Goal: Information Seeking & Learning: Find specific fact

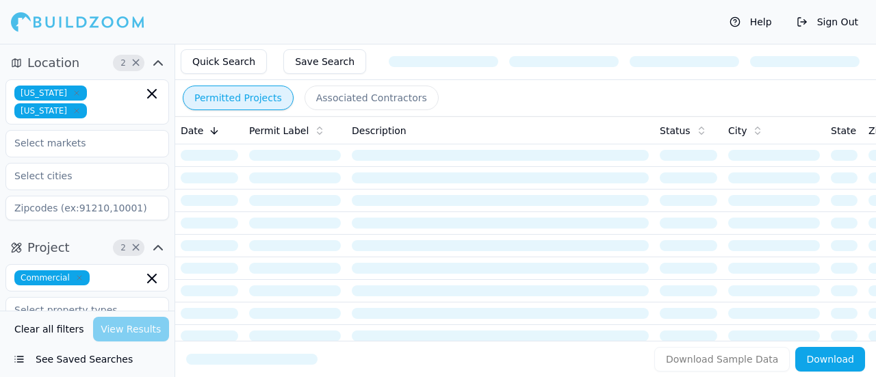
click at [208, 61] on button "Quick Search" at bounding box center [224, 61] width 86 height 25
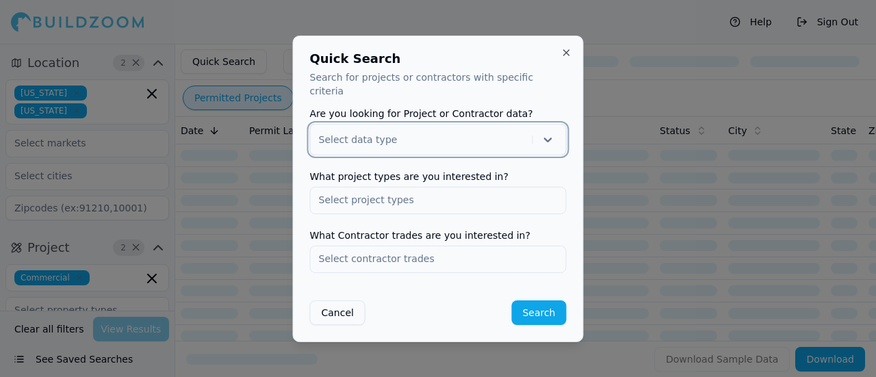
click at [409, 134] on div at bounding box center [423, 140] width 208 height 14
click at [367, 171] on div "Project" at bounding box center [438, 175] width 255 height 22
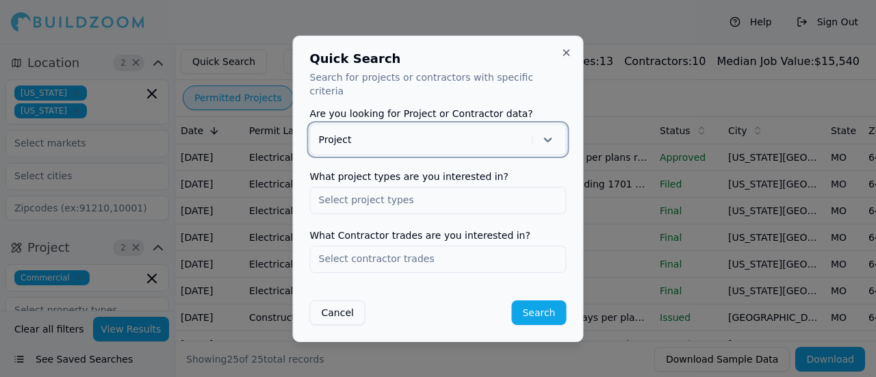
click at [342, 133] on div at bounding box center [423, 140] width 208 height 14
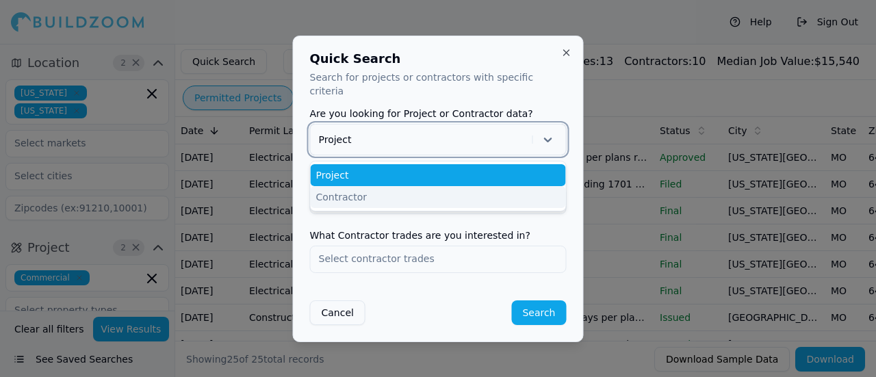
click at [337, 190] on div "Contractor" at bounding box center [438, 197] width 255 height 22
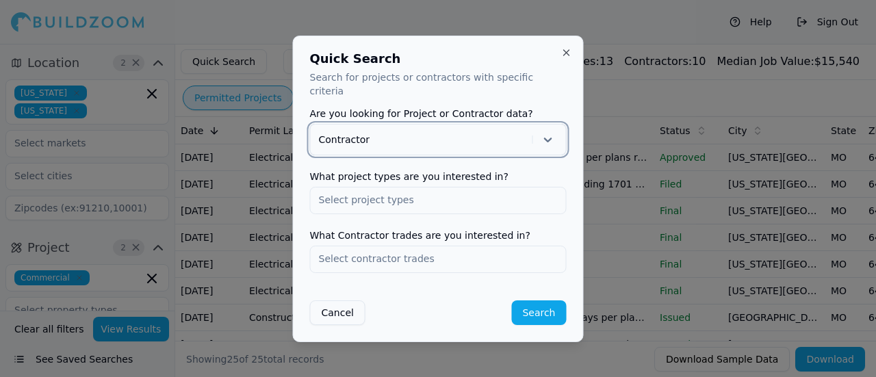
click at [357, 193] on input "text" at bounding box center [438, 200] width 255 height 25
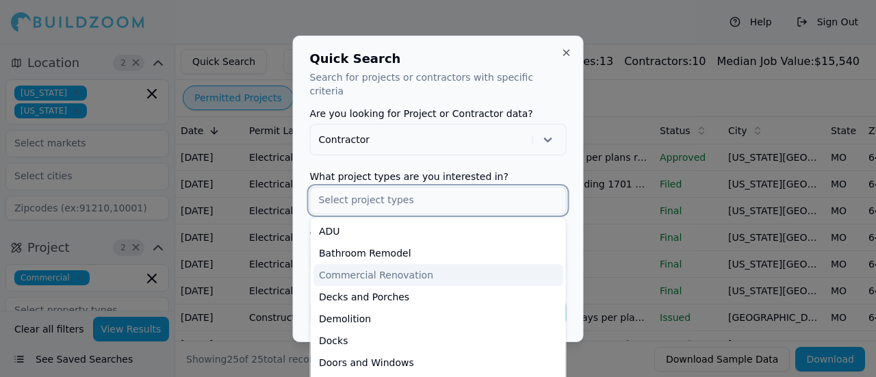
click at [411, 270] on div "Commercial Renovation" at bounding box center [439, 275] width 250 height 22
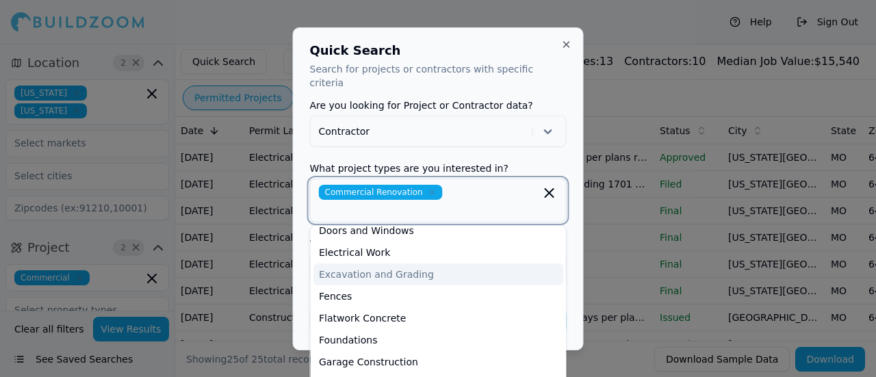
scroll to position [137, 0]
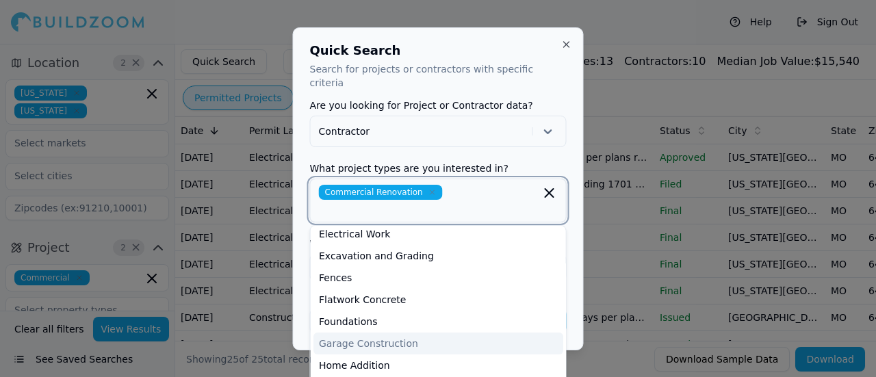
click at [393, 333] on div "Garage Construction" at bounding box center [439, 344] width 250 height 22
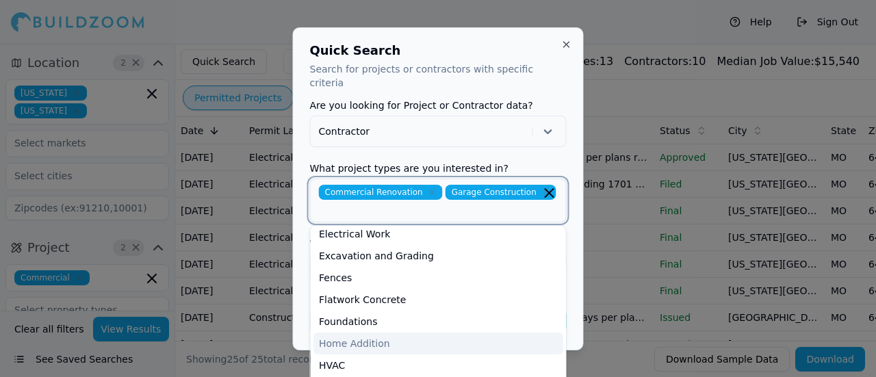
click at [390, 333] on div "Home Addition" at bounding box center [439, 344] width 250 height 22
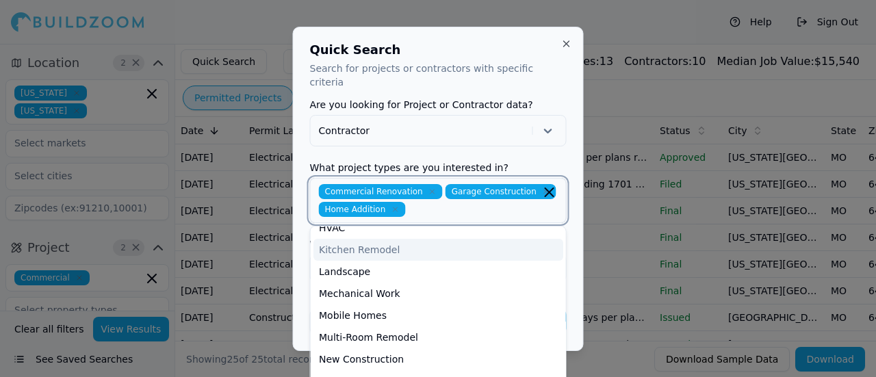
scroll to position [274, 0]
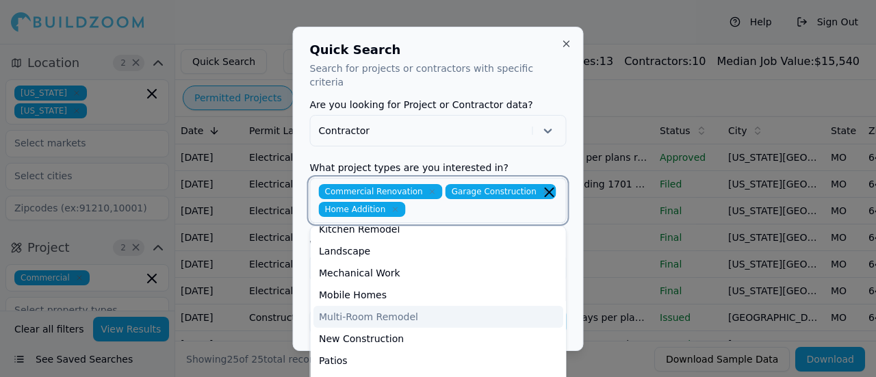
click at [422, 311] on div "Multi-Room Remodel" at bounding box center [439, 317] width 250 height 22
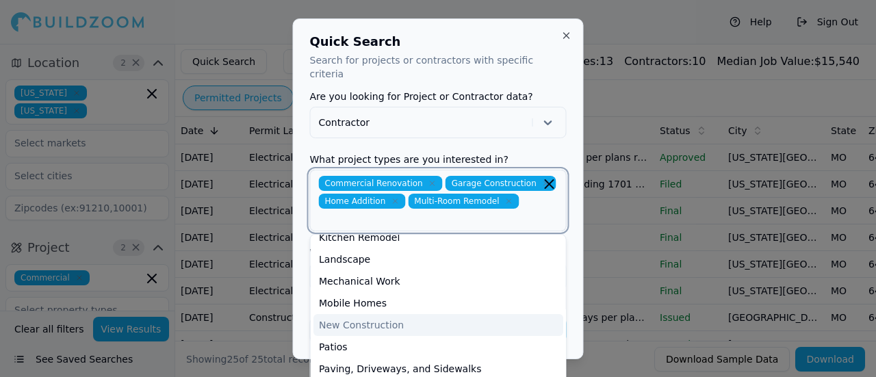
click at [405, 317] on div "New Construction" at bounding box center [439, 325] width 250 height 22
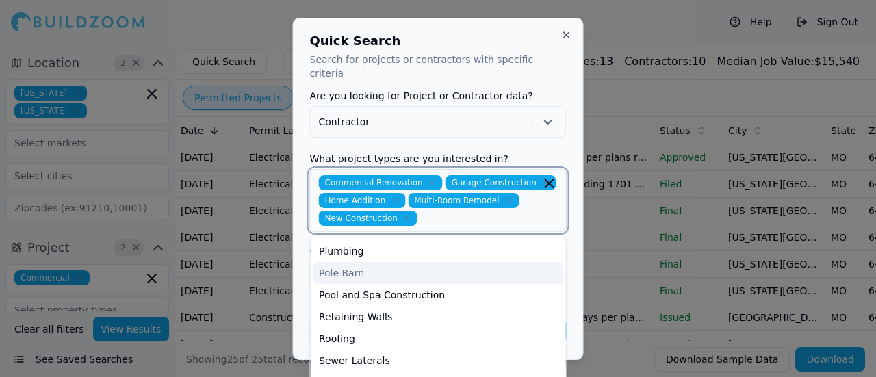
click at [364, 268] on div "Pole Barn" at bounding box center [439, 273] width 250 height 22
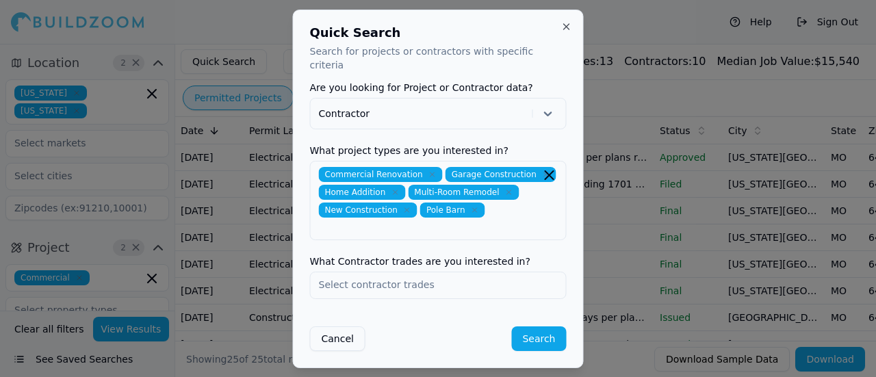
click at [494, 134] on form "Are you looking for Project or Contractor data? Contractor What project types a…" at bounding box center [438, 217] width 257 height 268
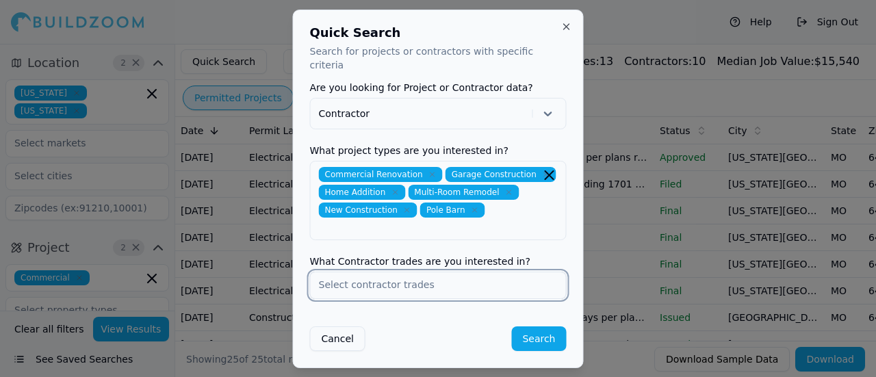
click at [456, 279] on input "text" at bounding box center [438, 284] width 255 height 25
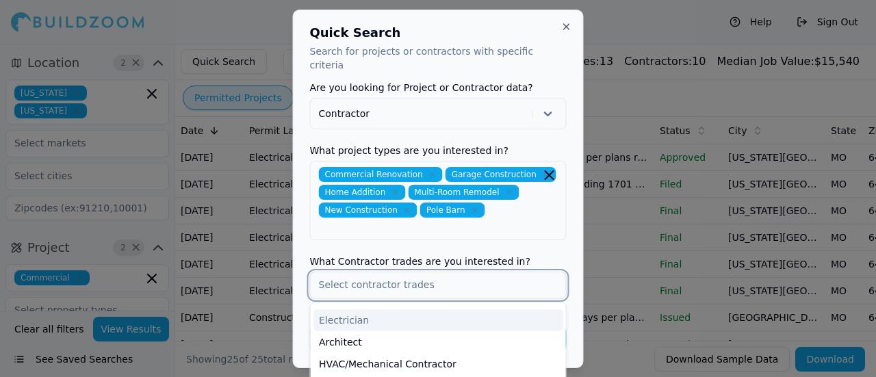
scroll to position [0, 0]
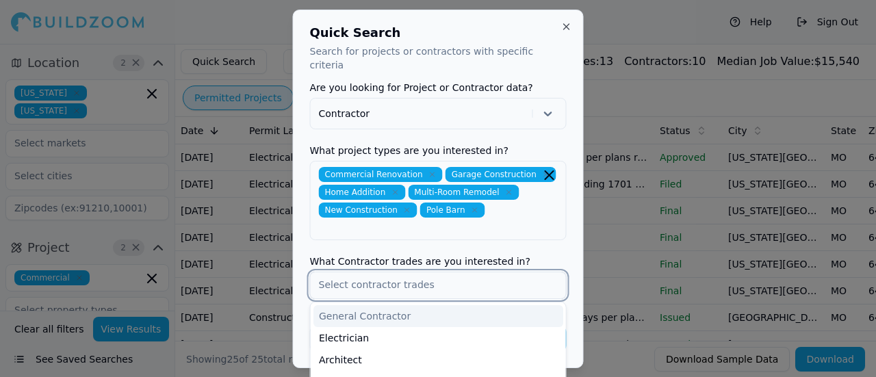
click at [361, 311] on div "General Contractor" at bounding box center [439, 316] width 250 height 22
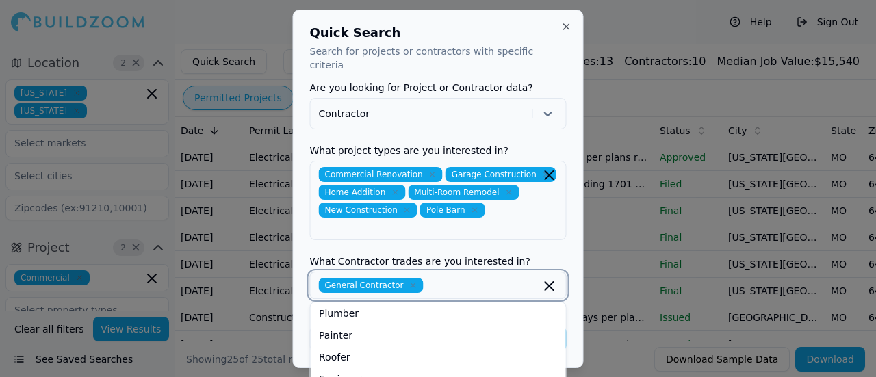
scroll to position [137, 0]
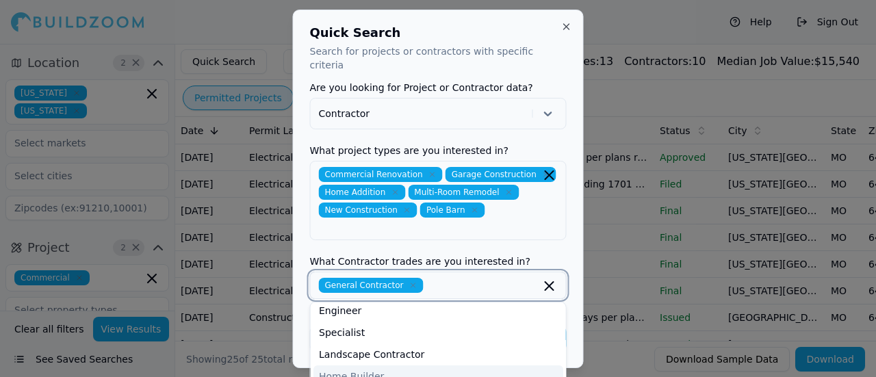
click at [381, 368] on div "Home Builder" at bounding box center [439, 377] width 250 height 22
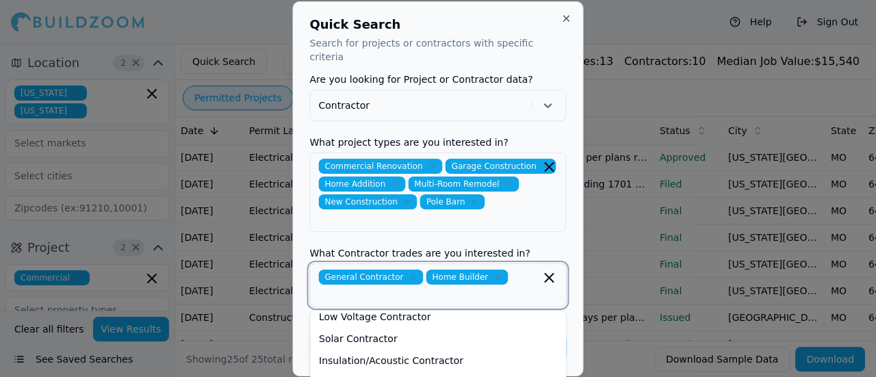
scroll to position [524, 0]
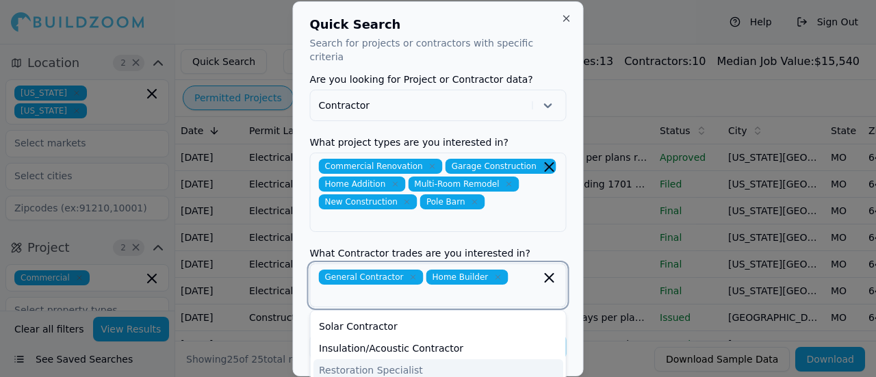
click at [351, 363] on div "Restoration Specialist" at bounding box center [439, 370] width 250 height 22
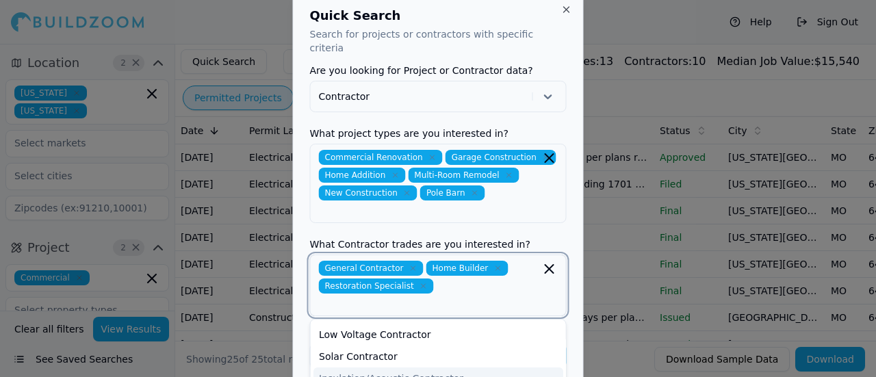
scroll to position [502, 0]
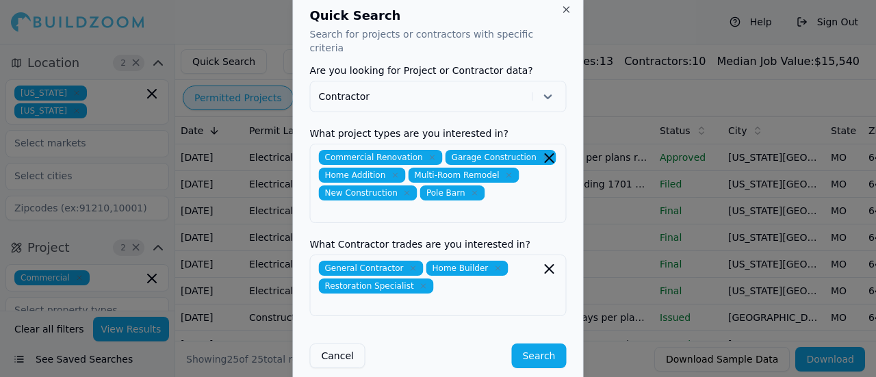
click at [303, 252] on div "Quick Search Search for projects or contractors with specific criteria Are you …" at bounding box center [438, 188] width 291 height 393
click at [546, 344] on button "Search" at bounding box center [538, 356] width 55 height 25
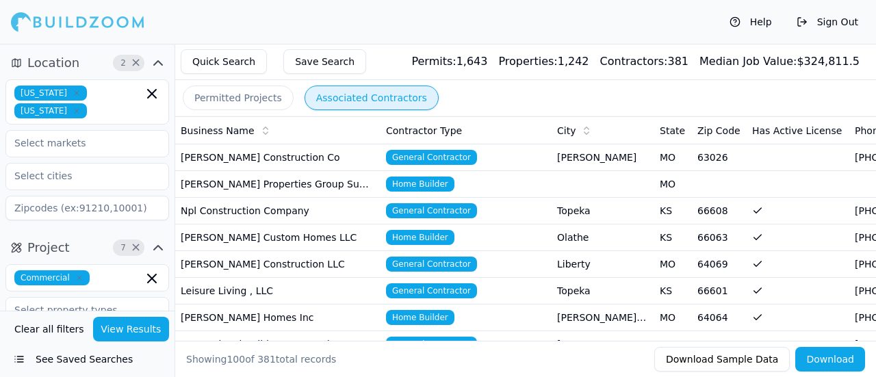
click at [247, 243] on td "[PERSON_NAME] Custom Homes LLC" at bounding box center [277, 238] width 205 height 27
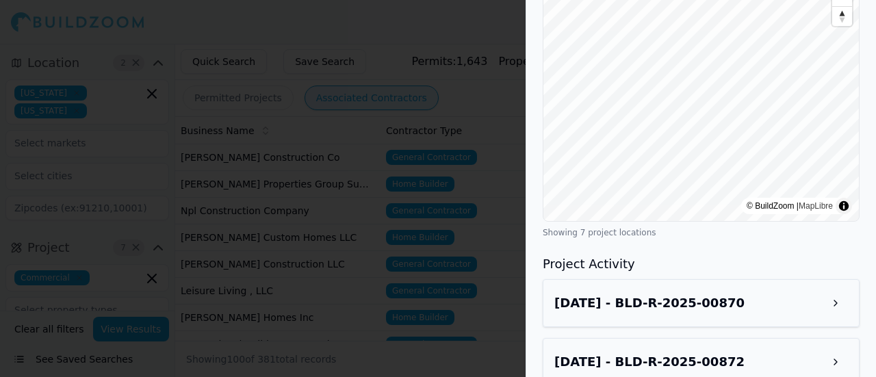
scroll to position [1027, 0]
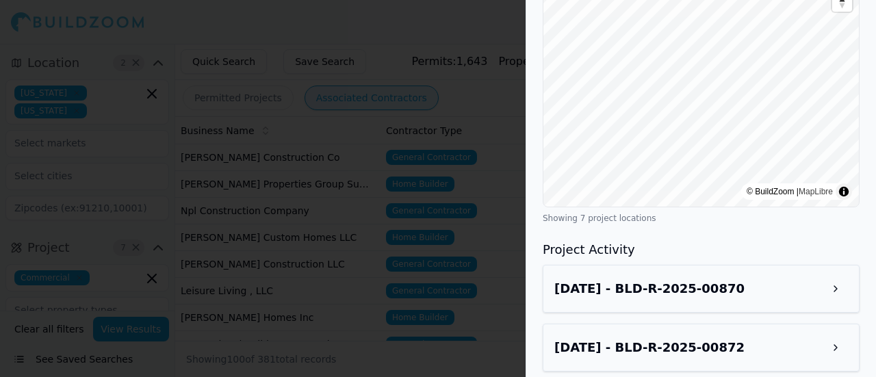
click at [626, 295] on h3 "[DATE] - BLD-R-2025-00870" at bounding box center [650, 288] width 190 height 19
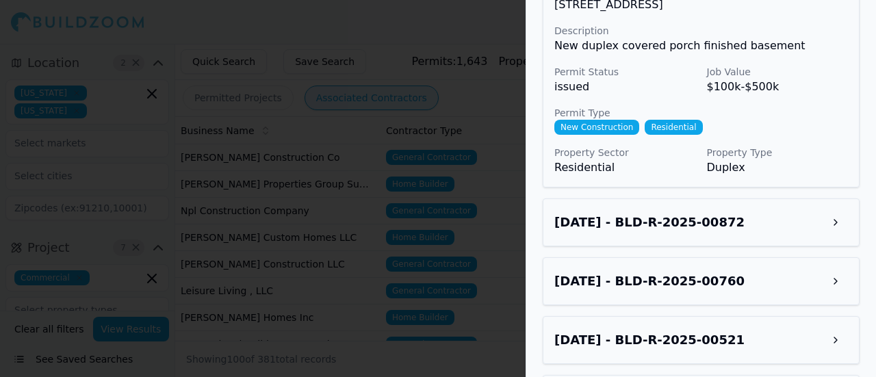
scroll to position [1369, 0]
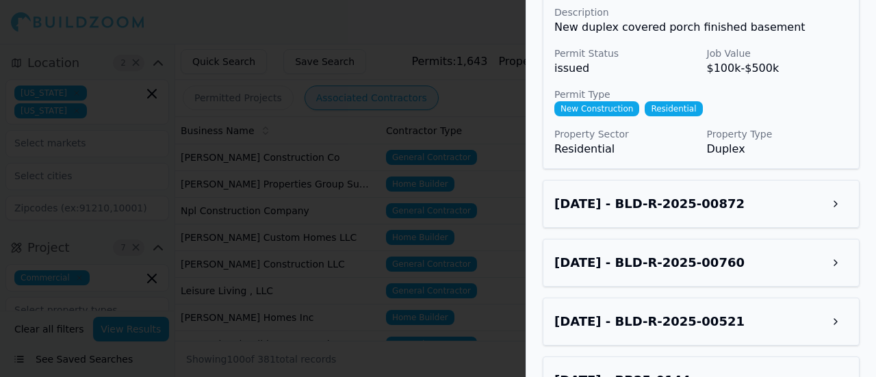
click at [645, 206] on h3 "[DATE] - BLD-R-2025-00872" at bounding box center [650, 203] width 190 height 19
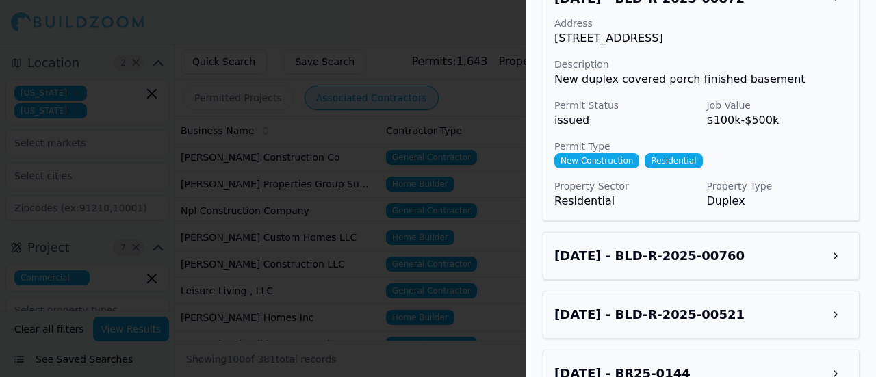
click at [646, 249] on h3 "[DATE] - BLD-R-2025-00760" at bounding box center [650, 255] width 190 height 19
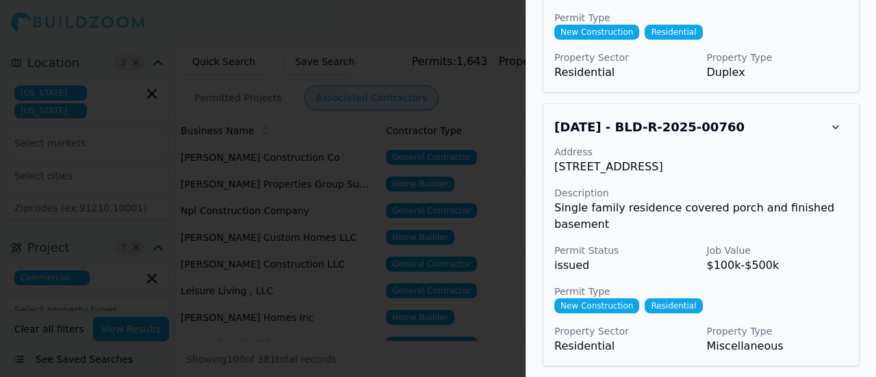
scroll to position [1712, 0]
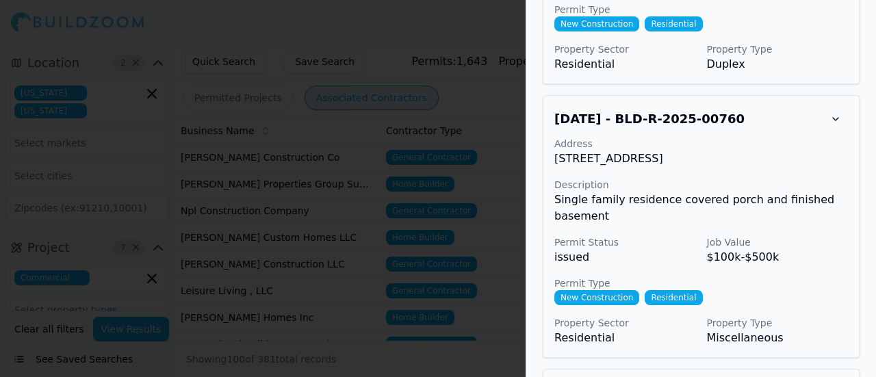
click at [630, 203] on p "Single family residence covered porch and finished basement" at bounding box center [702, 208] width 294 height 33
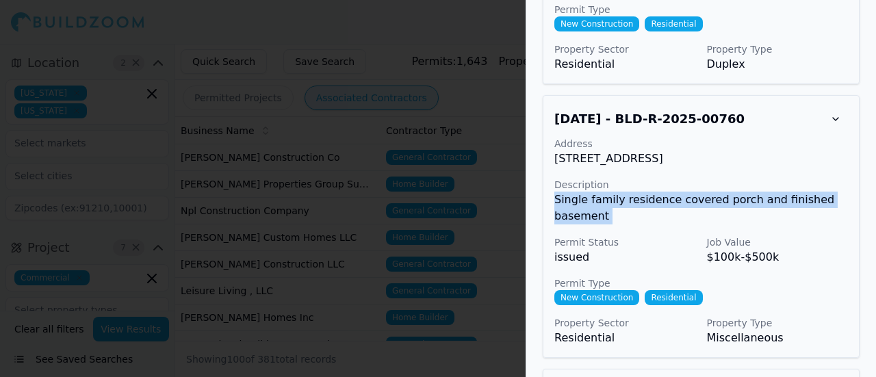
click at [630, 203] on p "Single family residence covered porch and finished basement" at bounding box center [702, 208] width 294 height 33
click at [632, 216] on p "Single family residence covered porch and finished basement" at bounding box center [702, 208] width 294 height 33
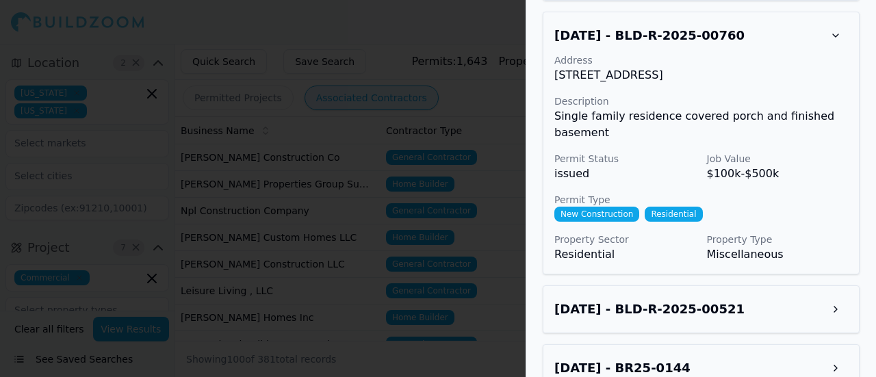
scroll to position [1780, 0]
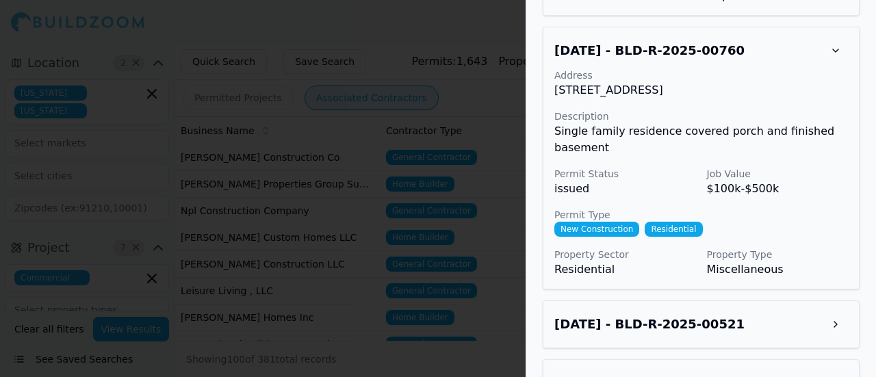
click at [649, 318] on h3 "[DATE] - BLD-R-2025-00521" at bounding box center [650, 324] width 190 height 19
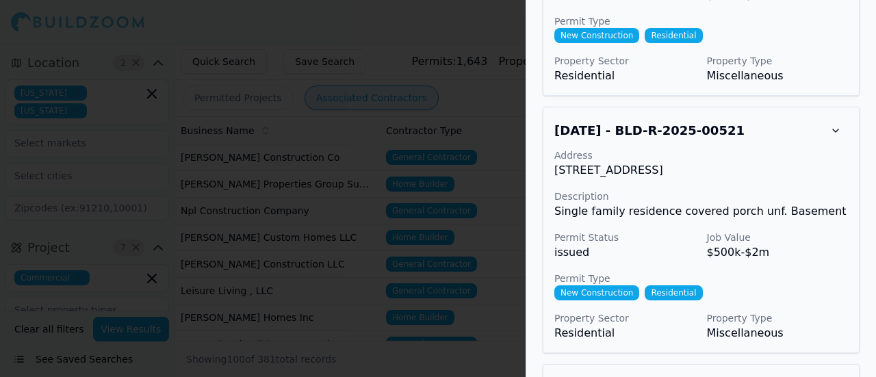
scroll to position [1985, 0]
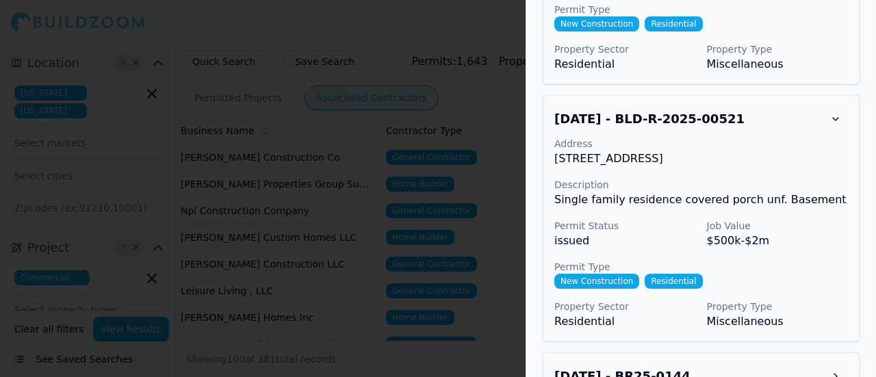
click at [613, 157] on p "[STREET_ADDRESS]" at bounding box center [702, 159] width 294 height 16
copy p "[STREET_ADDRESS]"
click at [506, 51] on div at bounding box center [438, 188] width 876 height 377
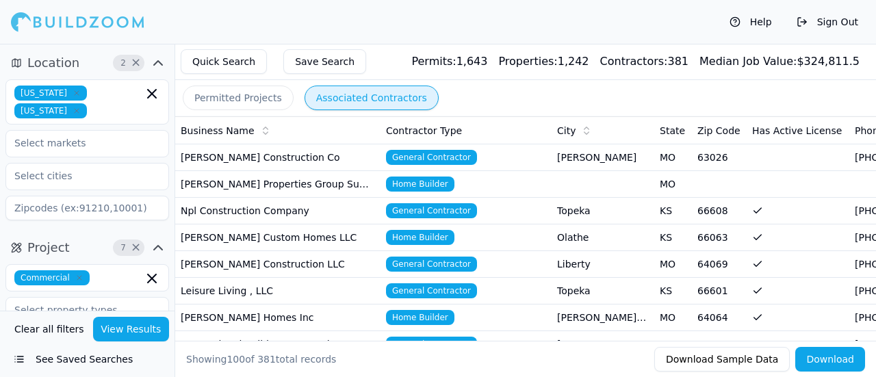
click at [270, 261] on td "[PERSON_NAME] Construction LLC" at bounding box center [277, 264] width 205 height 27
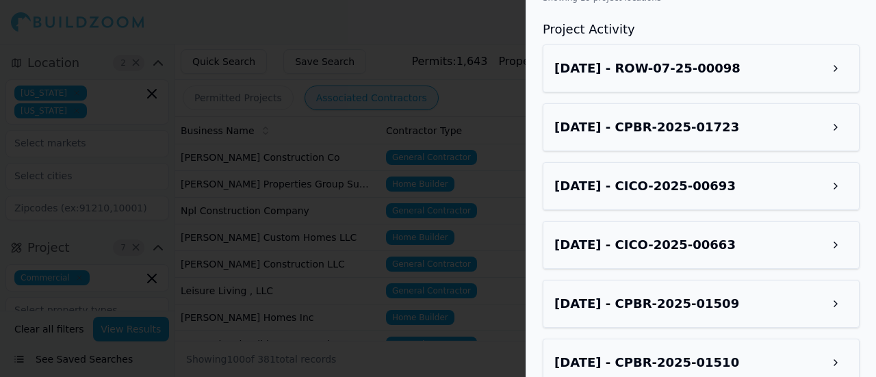
scroll to position [1301, 0]
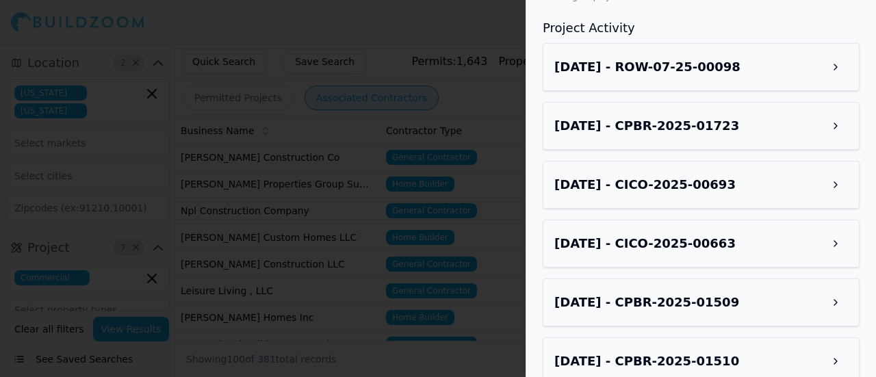
click at [618, 74] on h3 "[DATE] - ROW-07-25-00098" at bounding box center [648, 67] width 186 height 19
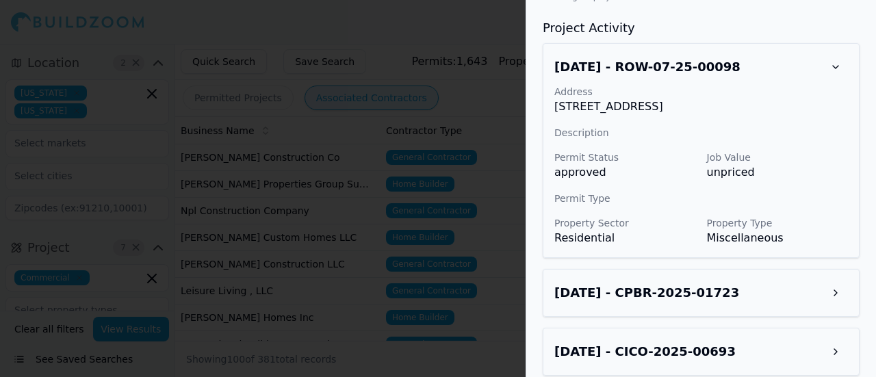
click at [610, 296] on h3 "[DATE] - CPBR-2025-01723" at bounding box center [647, 292] width 185 height 19
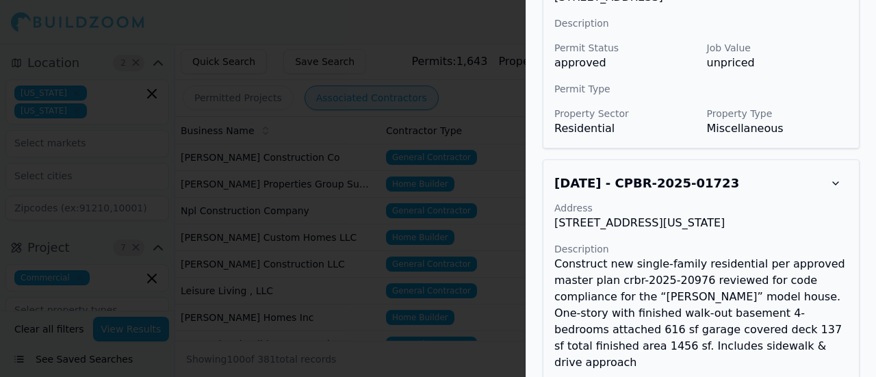
scroll to position [1438, 0]
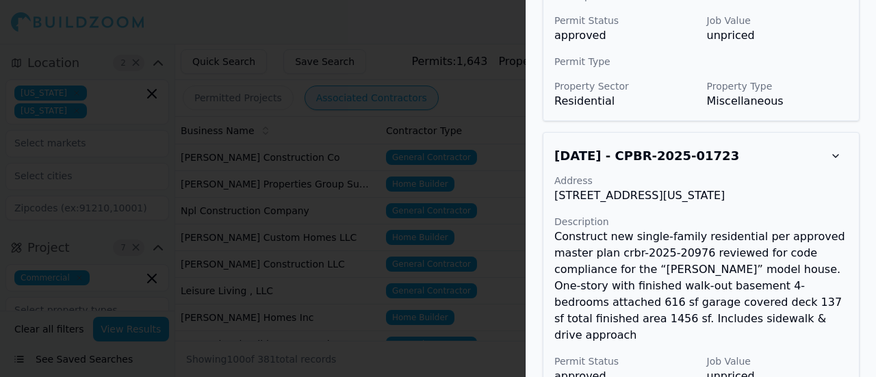
click at [602, 197] on p "[STREET_ADDRESS][US_STATE]" at bounding box center [702, 196] width 294 height 16
click at [602, 196] on p "[STREET_ADDRESS][US_STATE]" at bounding box center [702, 196] width 294 height 16
copy p "[STREET_ADDRESS][US_STATE]"
click at [174, 255] on div at bounding box center [438, 188] width 876 height 377
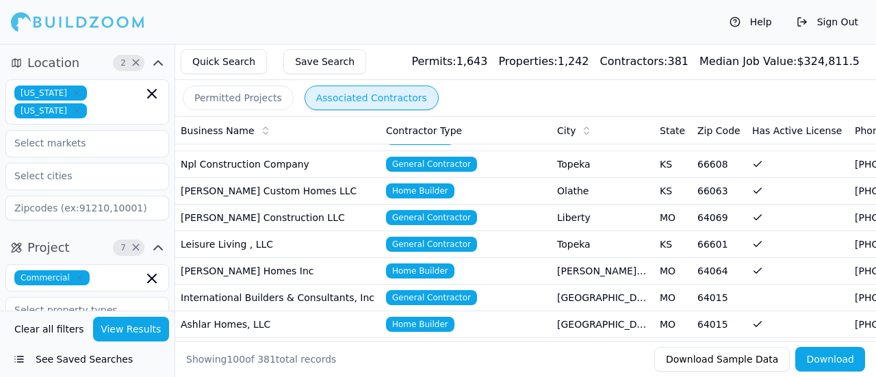
scroll to position [68, 0]
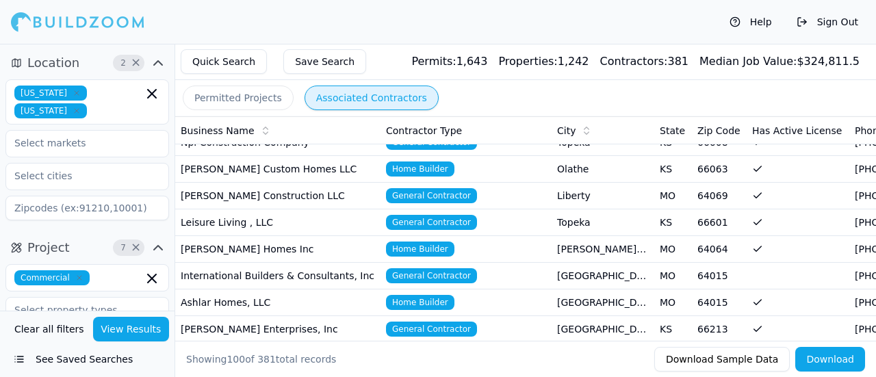
click at [281, 275] on td "International Builders & Consultants, Inc" at bounding box center [277, 276] width 205 height 27
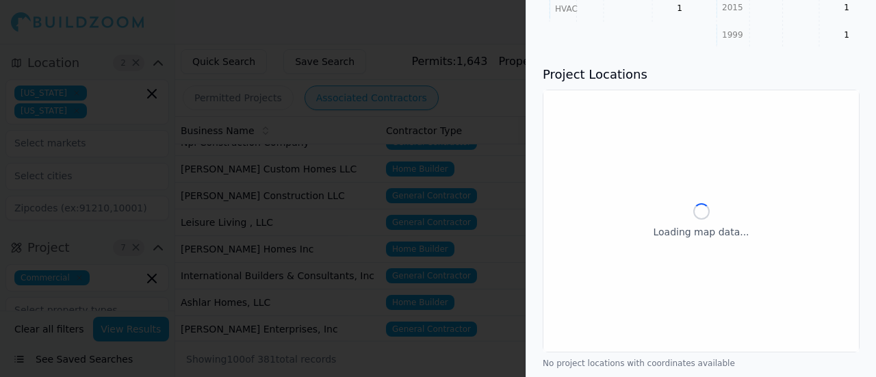
scroll to position [799, 0]
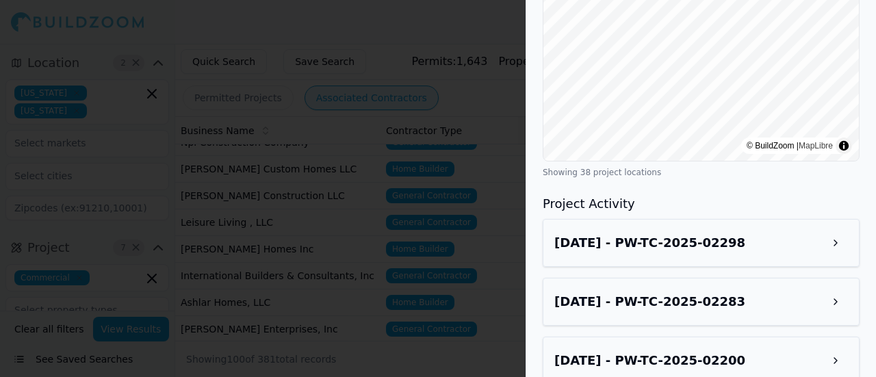
click at [587, 233] on h3 "[DATE] - PW-TC-2025-02298" at bounding box center [650, 242] width 191 height 19
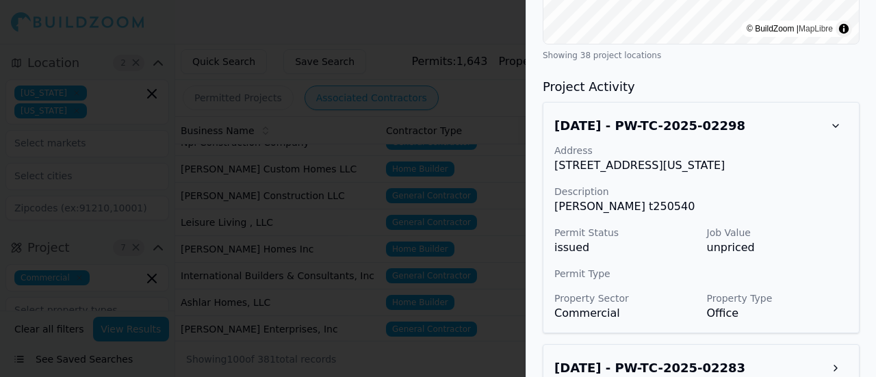
scroll to position [936, 0]
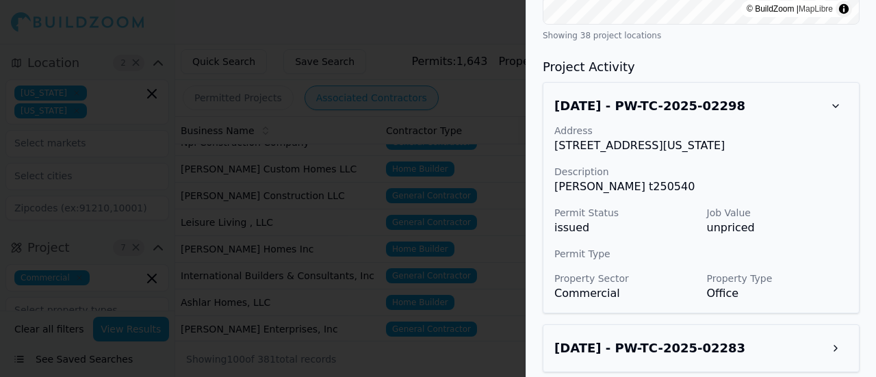
click at [645, 339] on h3 "[DATE] - PW-TC-2025-02283" at bounding box center [650, 348] width 191 height 19
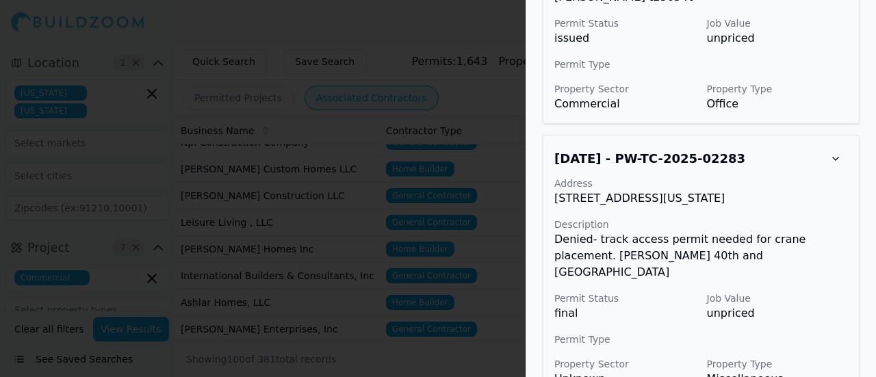
scroll to position [1141, 0]
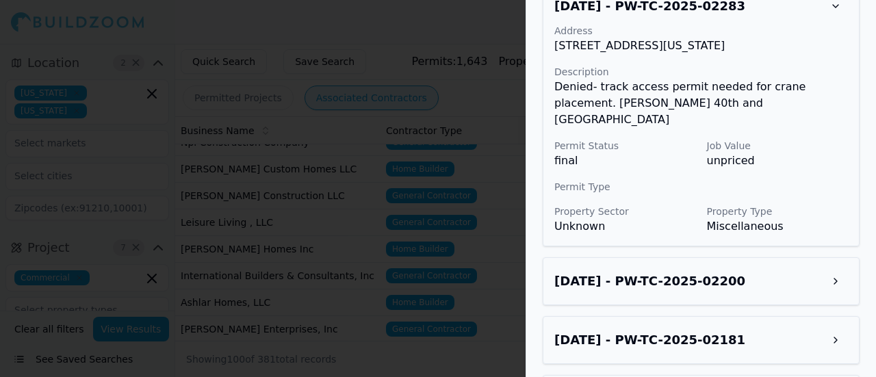
click at [630, 272] on h3 "[DATE] - PW-TC-2025-02200" at bounding box center [650, 281] width 191 height 19
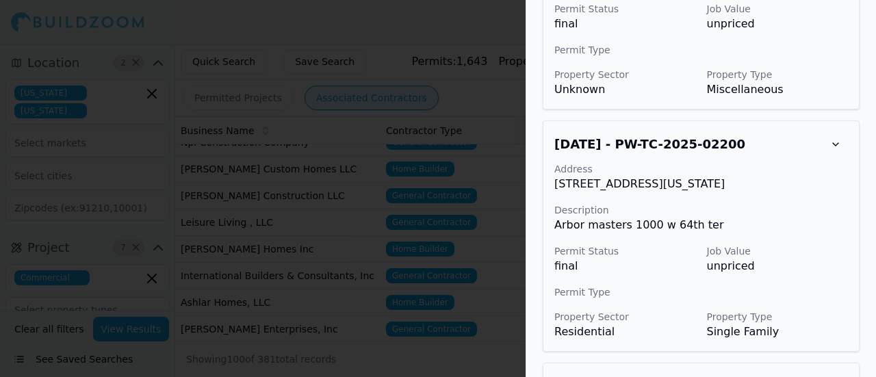
scroll to position [1484, 0]
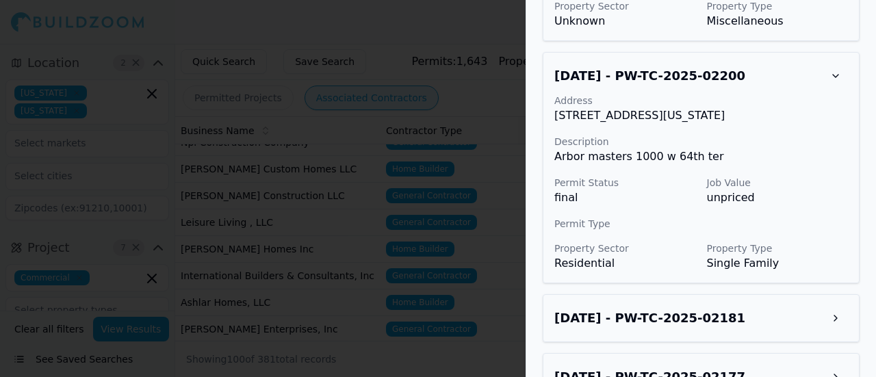
click at [634, 309] on h3 "[DATE] - PW-TC-2025-02181" at bounding box center [650, 318] width 191 height 19
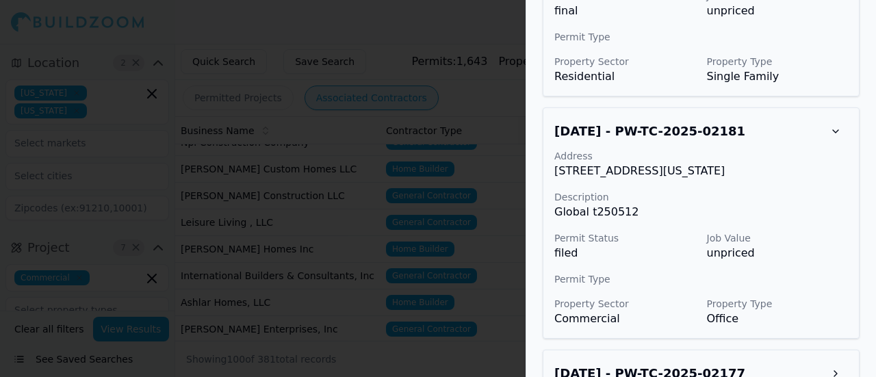
scroll to position [1689, 0]
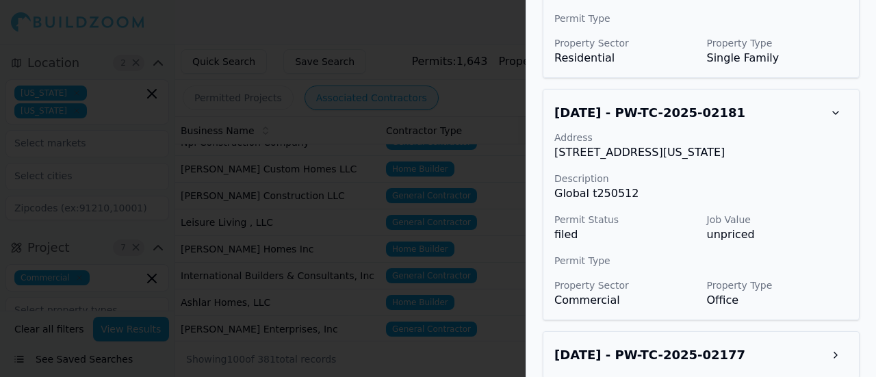
click at [622, 346] on h3 "[DATE] - PW-TC-2025-02177" at bounding box center [650, 355] width 191 height 19
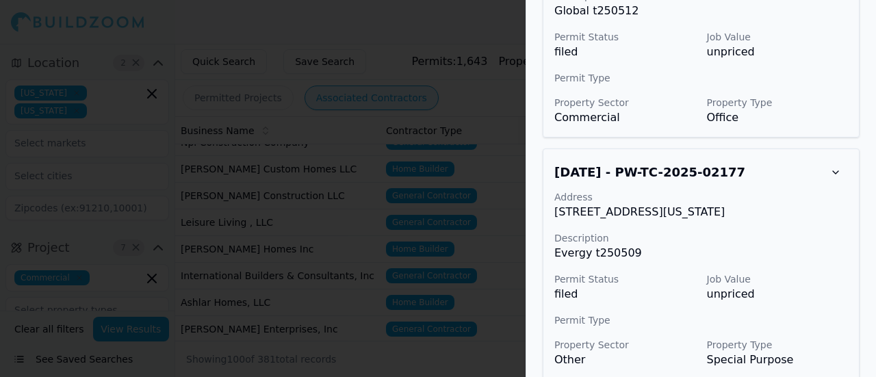
scroll to position [1894, 0]
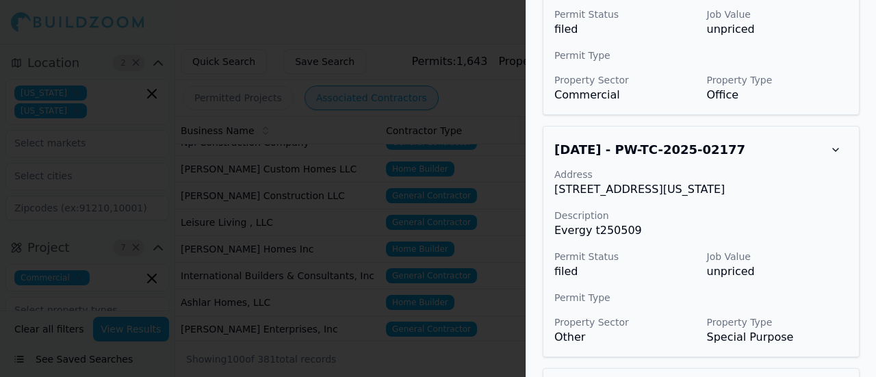
click at [466, 253] on div at bounding box center [438, 188] width 876 height 377
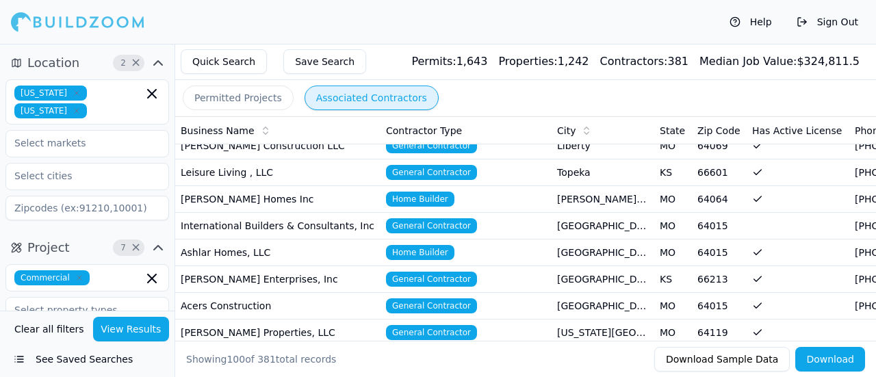
scroll to position [137, 0]
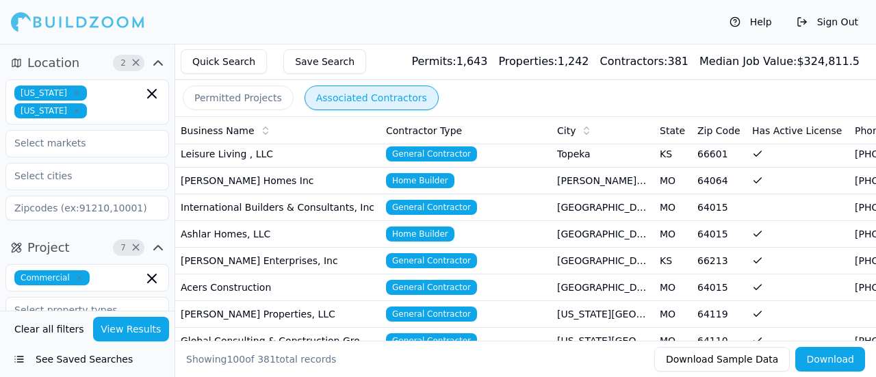
click at [300, 257] on td "[PERSON_NAME] Enterprises, Inc" at bounding box center [277, 261] width 205 height 27
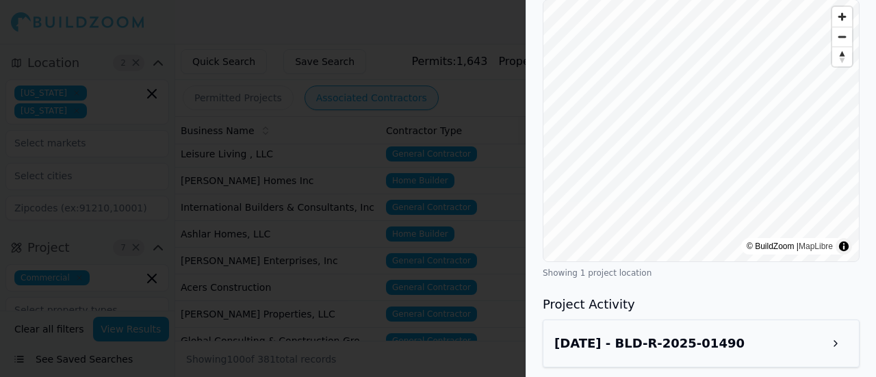
scroll to position [848, 0]
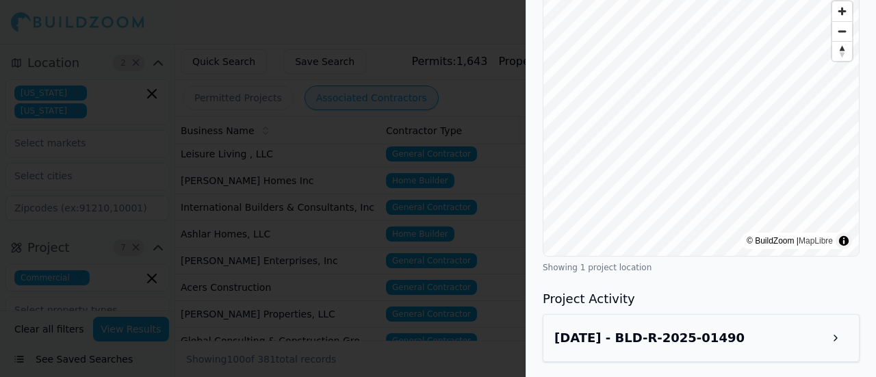
click at [626, 331] on h3 "[DATE] - BLD-R-2025-01490" at bounding box center [650, 338] width 190 height 19
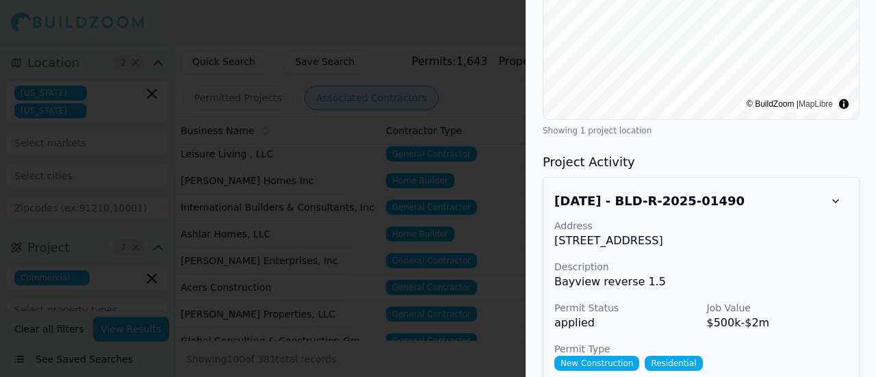
click at [622, 240] on p "[STREET_ADDRESS]" at bounding box center [702, 241] width 294 height 16
copy p "[STREET_ADDRESS]"
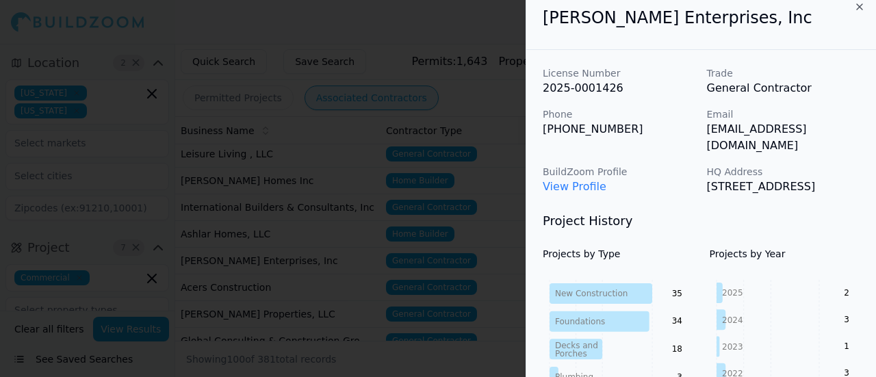
scroll to position [0, 0]
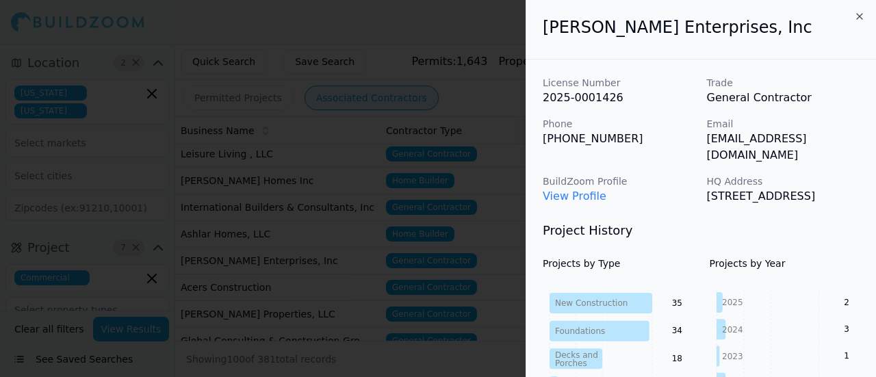
click at [732, 140] on p "[EMAIL_ADDRESS][DOMAIN_NAME]" at bounding box center [783, 147] width 153 height 33
copy p "[EMAIL_ADDRESS][DOMAIN_NAME]"
click at [594, 27] on h2 "[PERSON_NAME] Enterprises, Inc" at bounding box center [701, 27] width 317 height 22
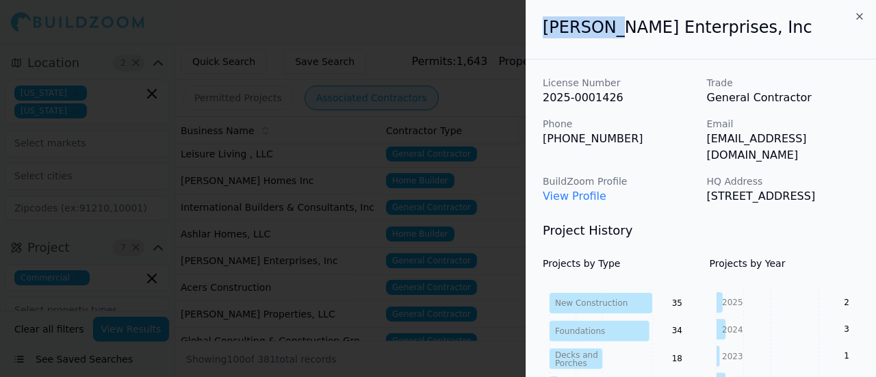
click at [594, 27] on h2 "[PERSON_NAME] Enterprises, Inc" at bounding box center [701, 27] width 317 height 22
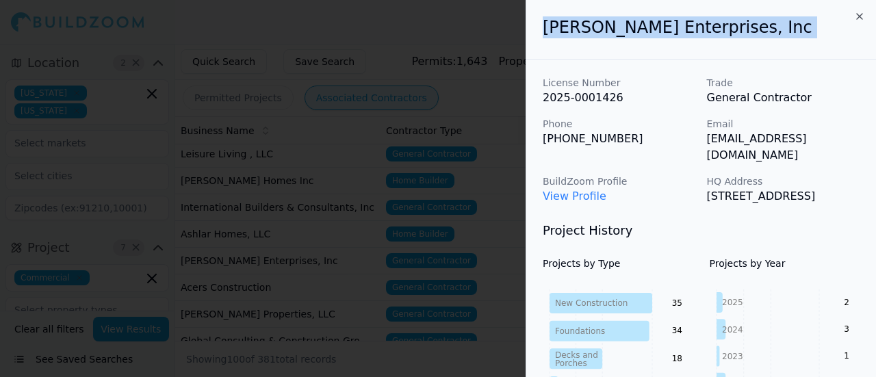
click at [594, 27] on h2 "[PERSON_NAME] Enterprises, Inc" at bounding box center [701, 27] width 317 height 22
copy div "[PERSON_NAME] Enterprises, Inc"
click at [856, 16] on icon "button" at bounding box center [859, 16] width 11 height 11
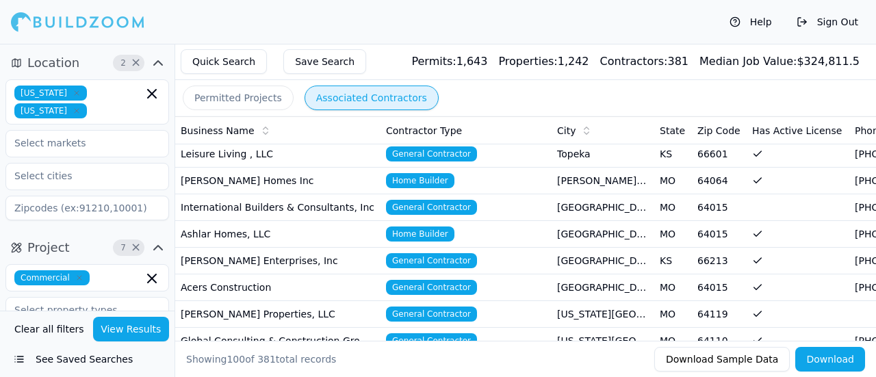
click at [320, 286] on td "Acers Construction" at bounding box center [277, 288] width 205 height 27
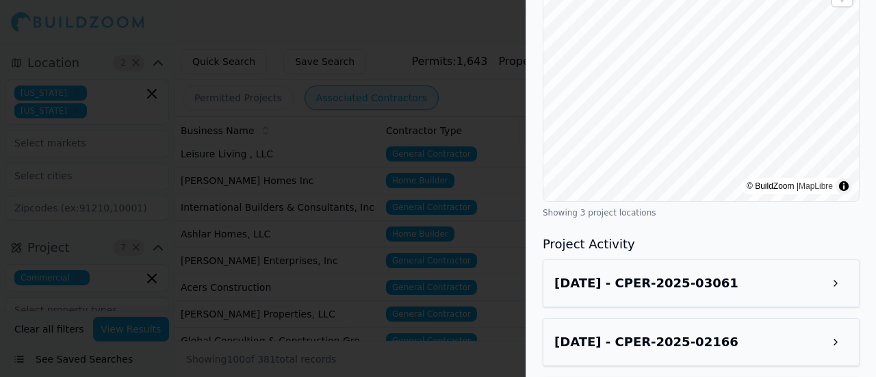
scroll to position [1121, 0]
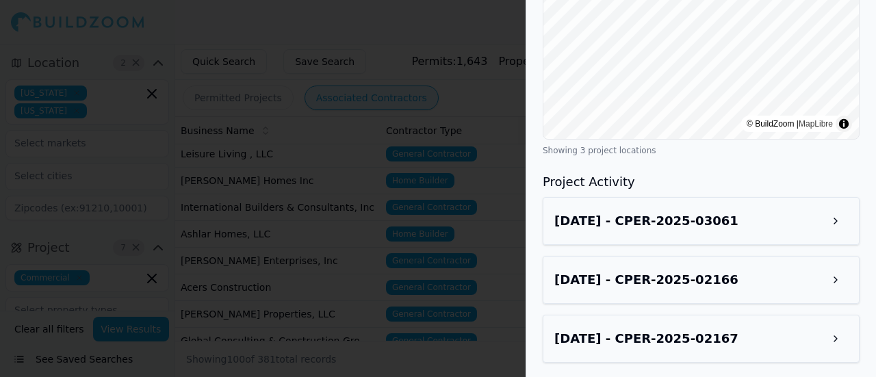
click at [585, 225] on h3 "[DATE] - CPER-2025-03061" at bounding box center [647, 221] width 184 height 19
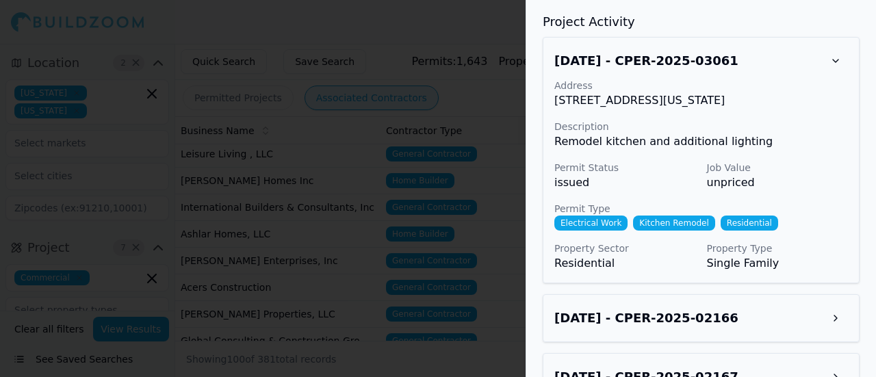
scroll to position [1319, 0]
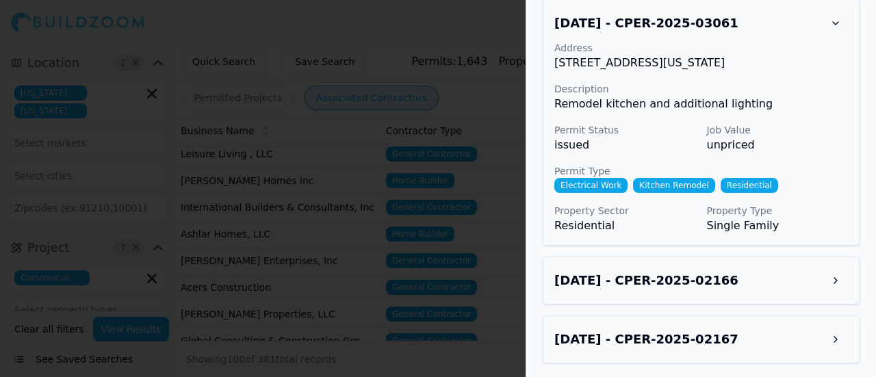
click at [584, 271] on h3 "[DATE] - CPER-2025-02166" at bounding box center [647, 280] width 184 height 19
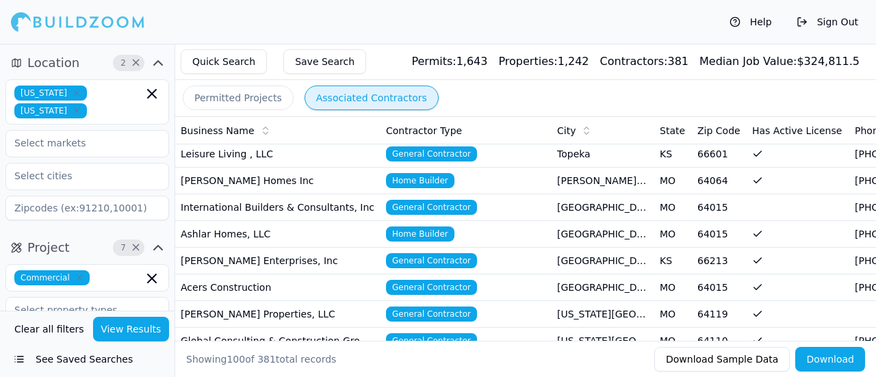
scroll to position [205, 0]
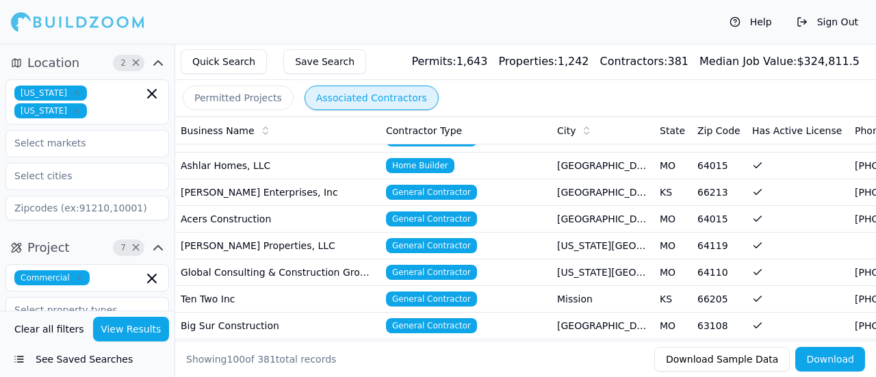
click at [245, 246] on td "[PERSON_NAME] Properties, LLC" at bounding box center [277, 246] width 205 height 27
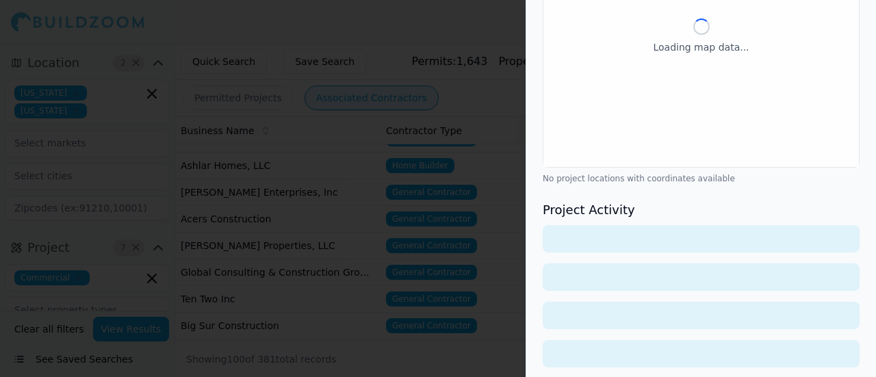
scroll to position [1085, 0]
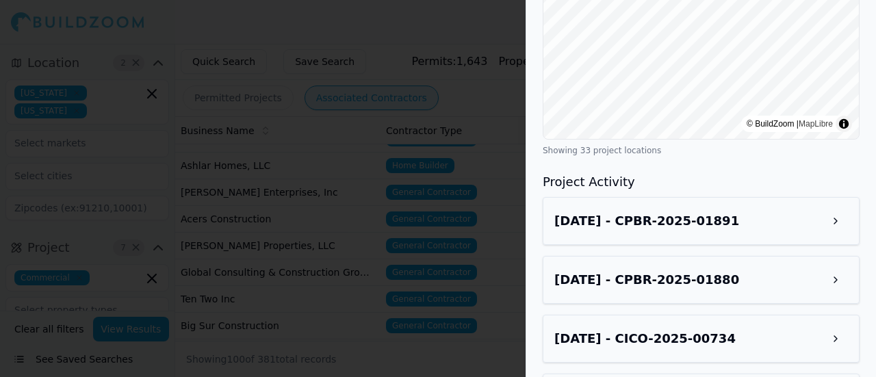
click at [607, 212] on h3 "[DATE] - CPBR-2025-01891" at bounding box center [647, 221] width 185 height 19
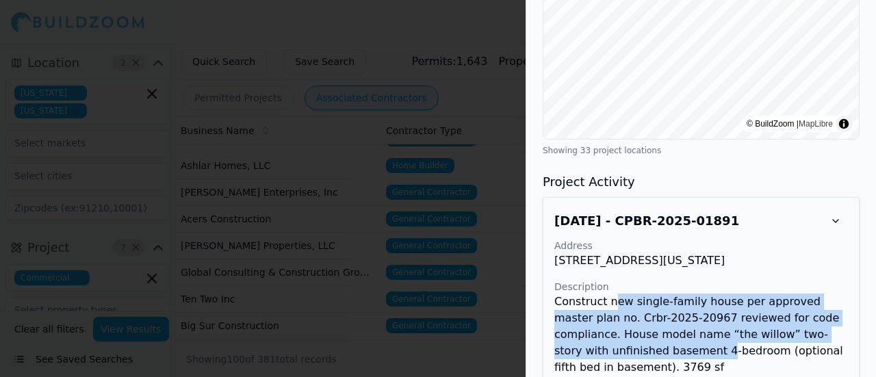
drag, startPoint x: 611, startPoint y: 288, endPoint x: 609, endPoint y: 331, distance: 43.2
click at [609, 331] on p "Construct new single-family house per approved master plan no. Crbr-2025-20967 …" at bounding box center [702, 335] width 294 height 82
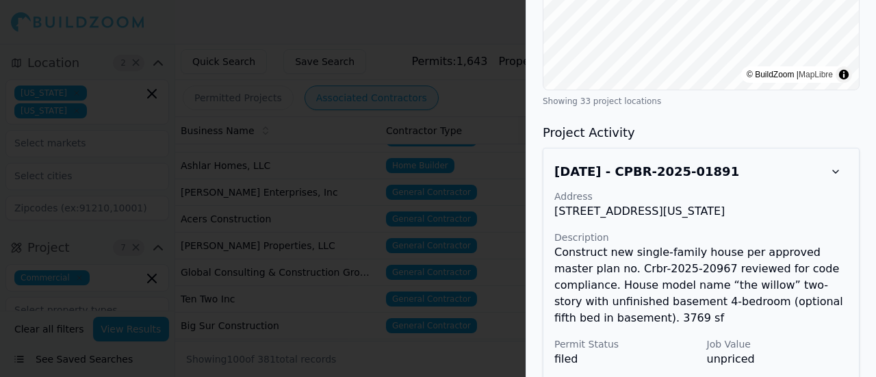
scroll to position [1154, 0]
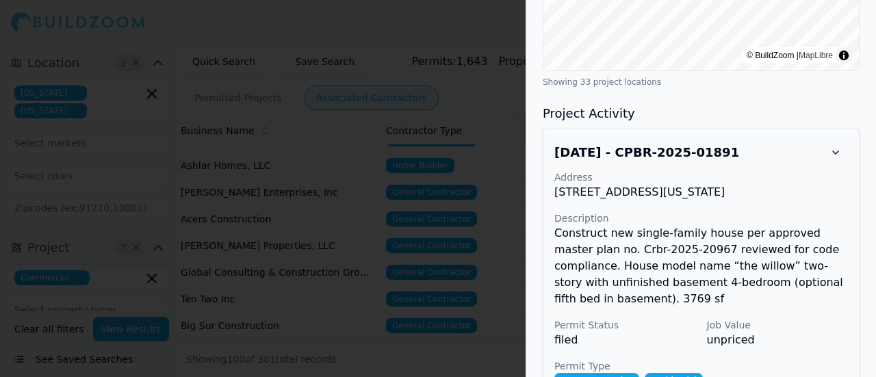
click at [617, 184] on p "[STREET_ADDRESS][US_STATE]" at bounding box center [702, 192] width 294 height 16
copy p "[STREET_ADDRESS][US_STATE]"
click at [225, 202] on div at bounding box center [438, 188] width 876 height 377
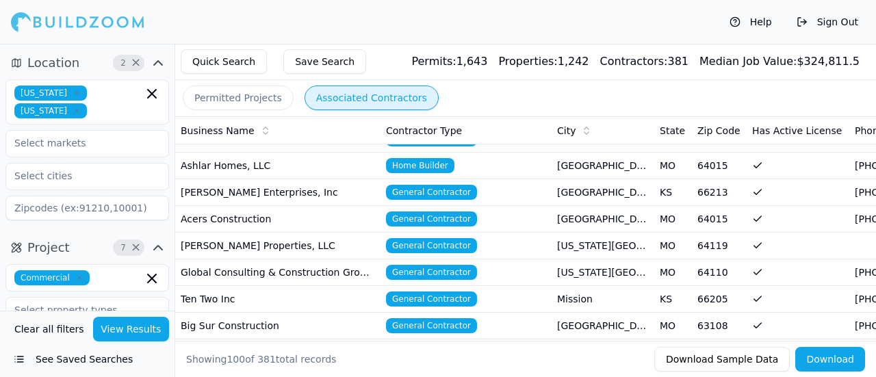
click at [267, 270] on td "Global Consulting & Construction Group, LLC" at bounding box center [277, 272] width 205 height 27
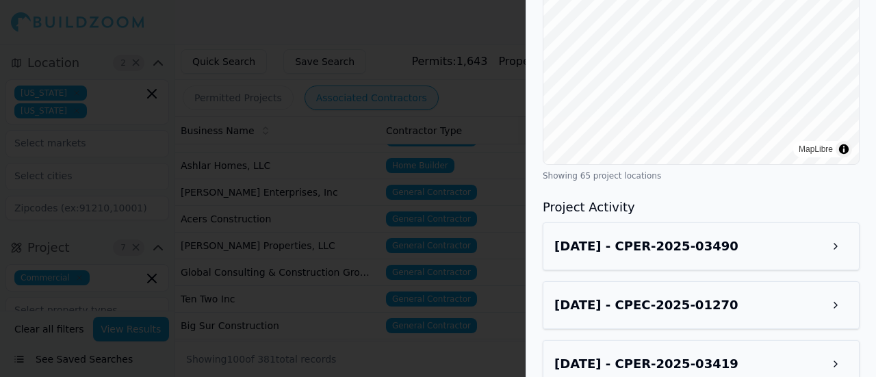
scroll to position [795, 0]
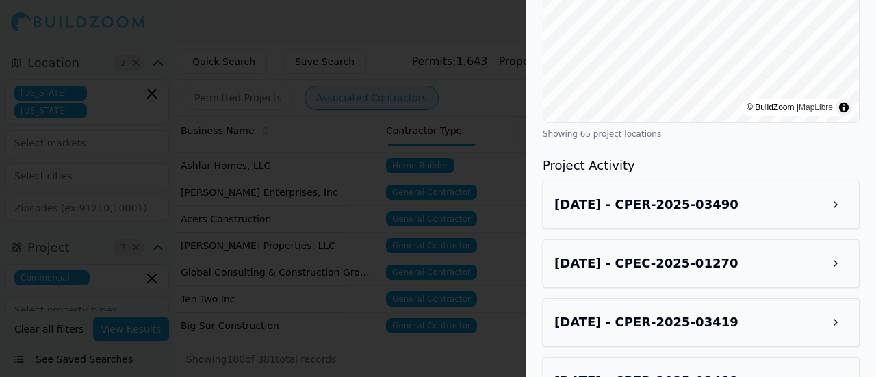
click at [576, 209] on h3 "[DATE] - CPER-2025-03490" at bounding box center [647, 204] width 184 height 19
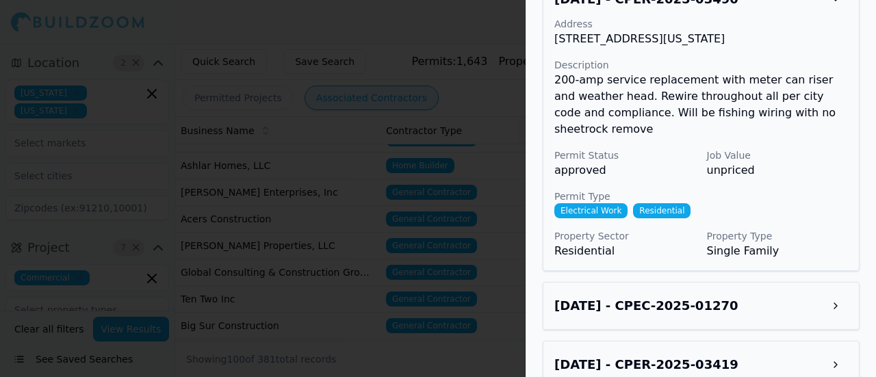
click at [602, 296] on h3 "[DATE] - CPEC-2025-01270" at bounding box center [647, 305] width 184 height 19
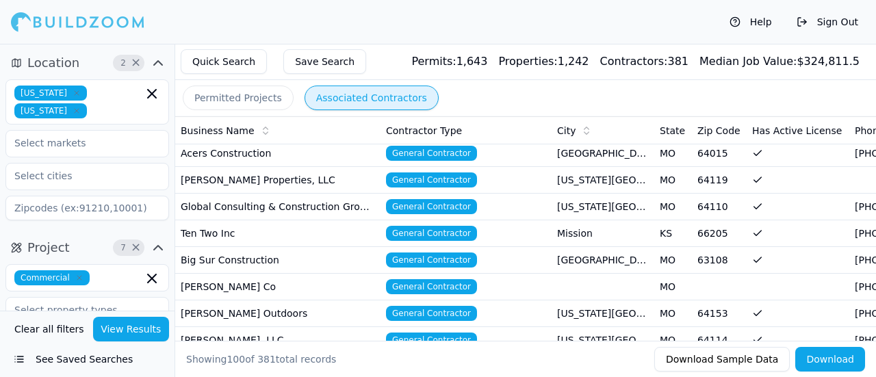
scroll to position [274, 0]
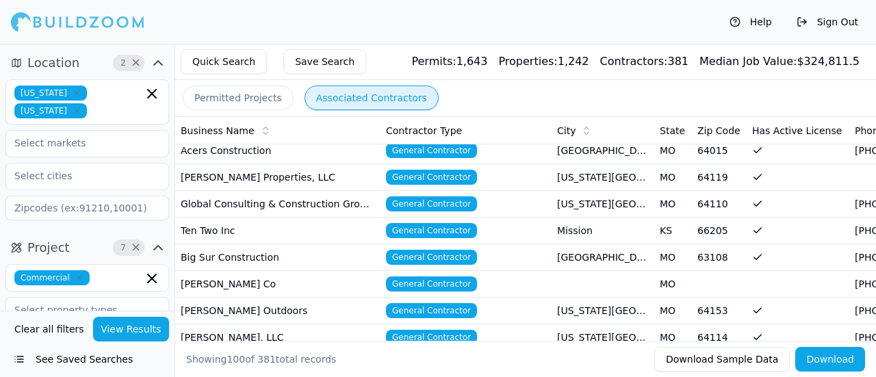
click at [274, 227] on td "Ten Two Inc" at bounding box center [277, 231] width 205 height 27
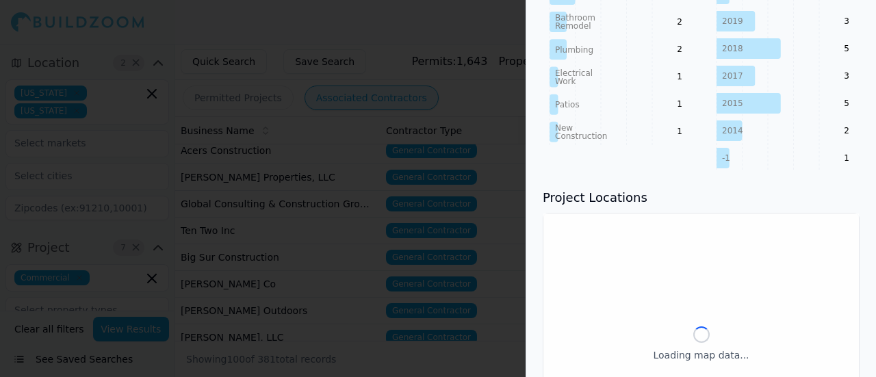
scroll to position [799, 0]
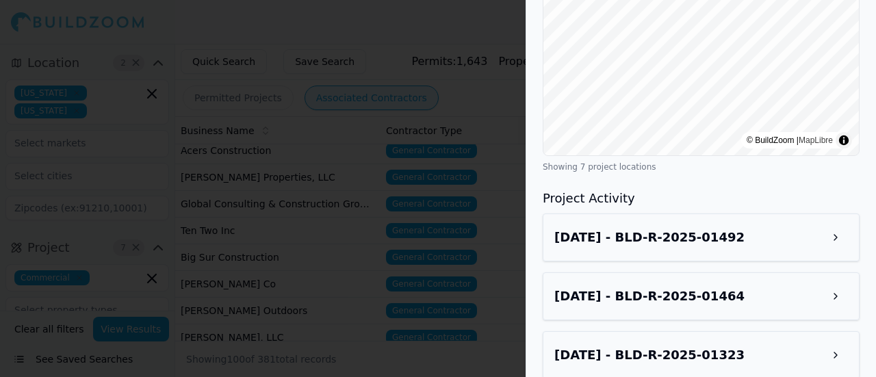
click at [560, 225] on div "[DATE] - BLD-R-2025-01492" at bounding box center [702, 237] width 294 height 25
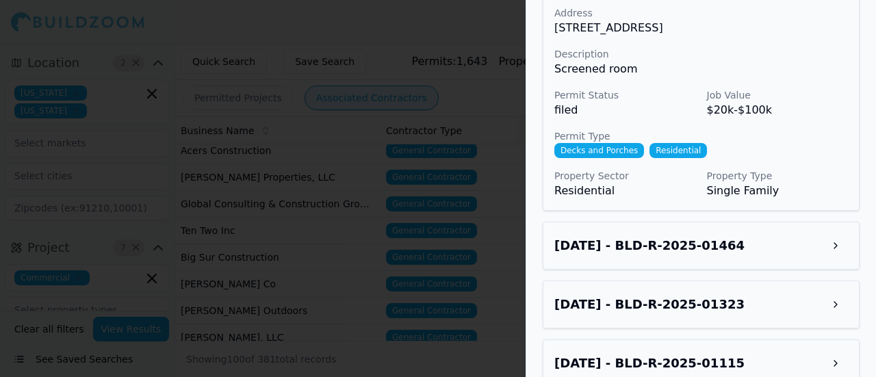
scroll to position [1073, 0]
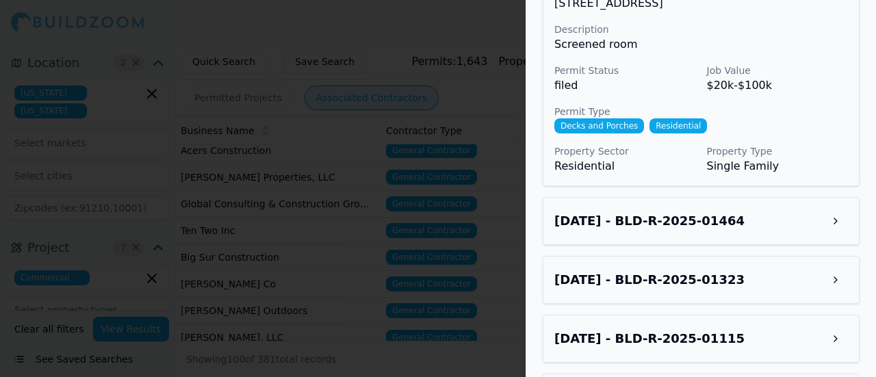
click at [565, 212] on h3 "[DATE] - BLD-R-2025-01464" at bounding box center [650, 221] width 190 height 19
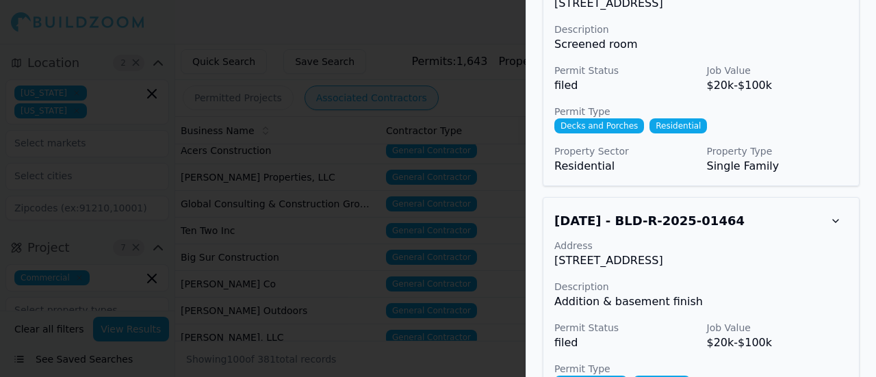
click at [592, 253] on p "[STREET_ADDRESS]" at bounding box center [702, 261] width 294 height 16
copy p "[STREET_ADDRESS]"
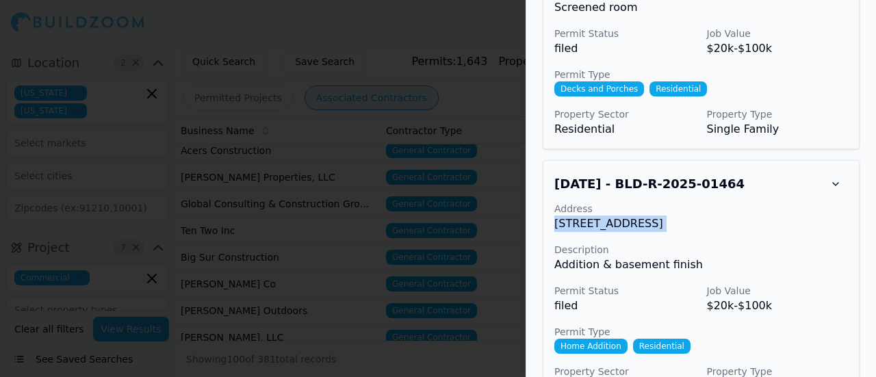
scroll to position [1347, 0]
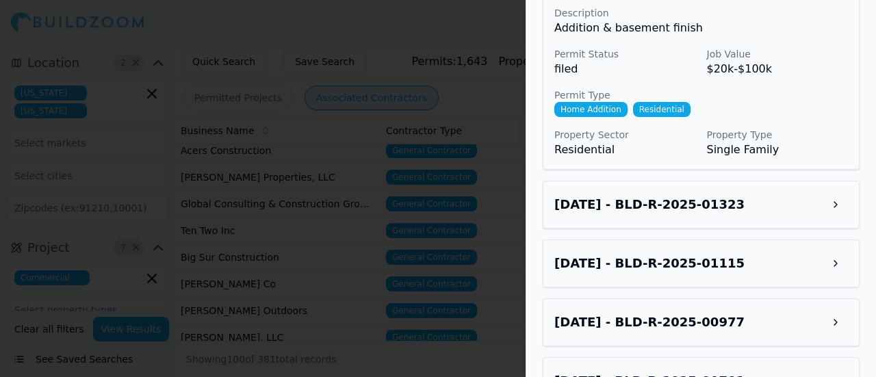
click at [618, 195] on h3 "[DATE] - BLD-R-2025-01323" at bounding box center [650, 204] width 190 height 19
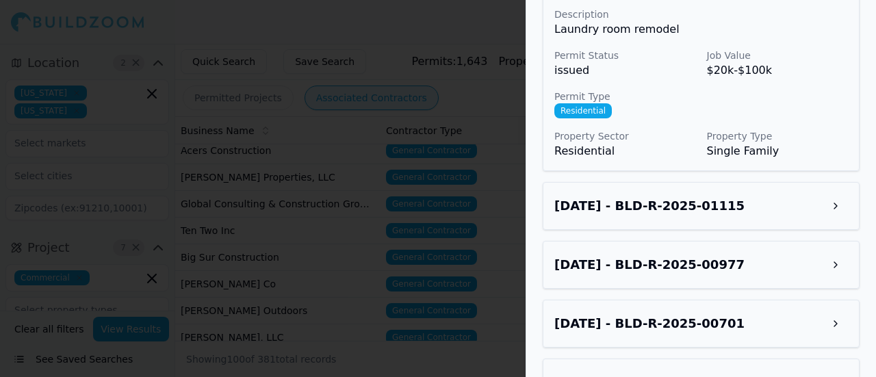
scroll to position [1610, 0]
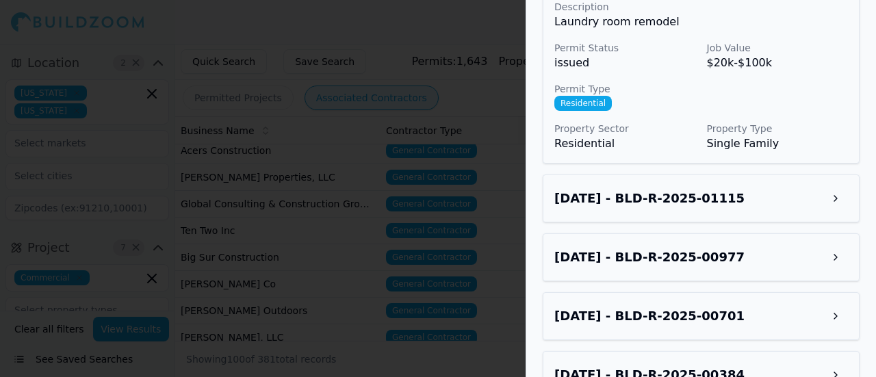
click at [615, 189] on h3 "[DATE] - BLD-R-2025-01115" at bounding box center [650, 198] width 190 height 19
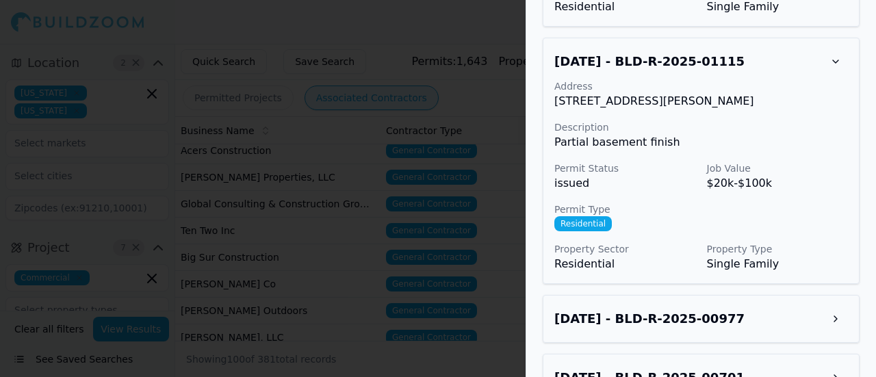
click at [620, 309] on h3 "[DATE] - BLD-R-2025-00977" at bounding box center [650, 318] width 190 height 19
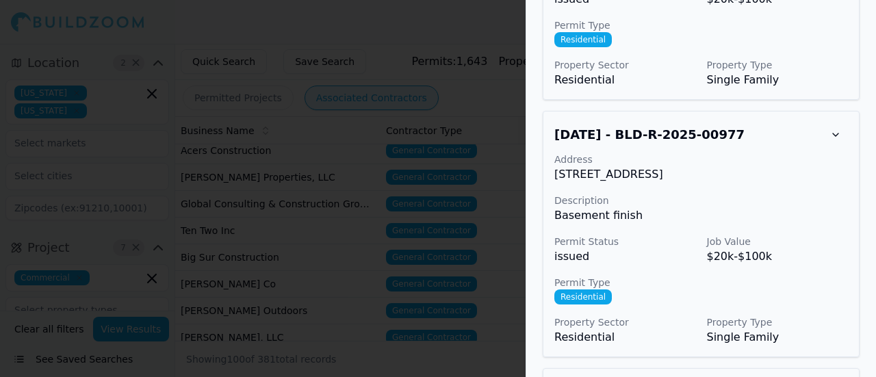
scroll to position [1953, 0]
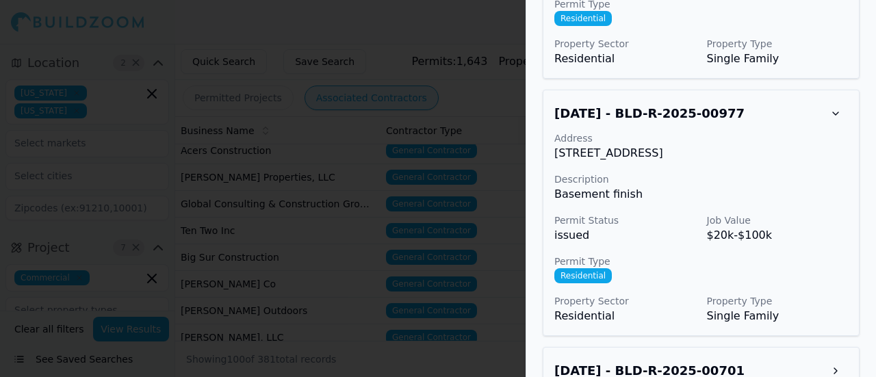
click at [633, 145] on p "[STREET_ADDRESS]" at bounding box center [702, 153] width 294 height 16
copy p "[STREET_ADDRESS]"
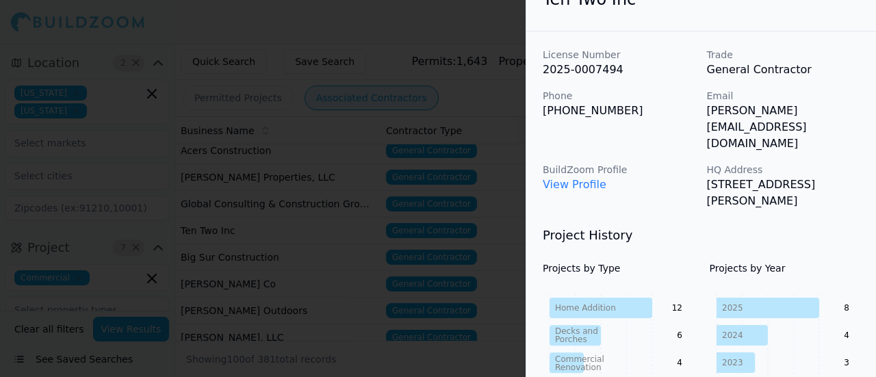
scroll to position [0, 0]
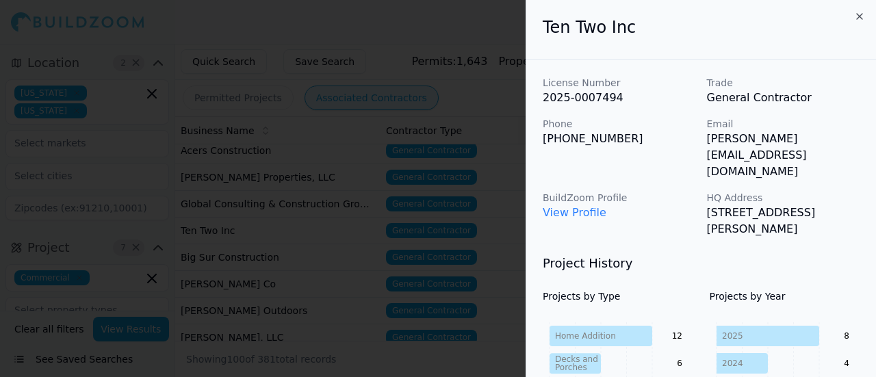
click at [563, 206] on link "View Profile" at bounding box center [575, 212] width 64 height 13
click at [862, 11] on icon "button" at bounding box center [859, 16] width 11 height 11
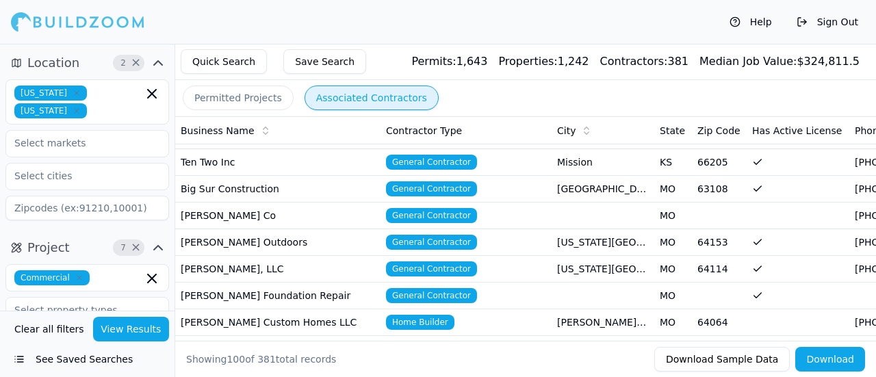
scroll to position [411, 0]
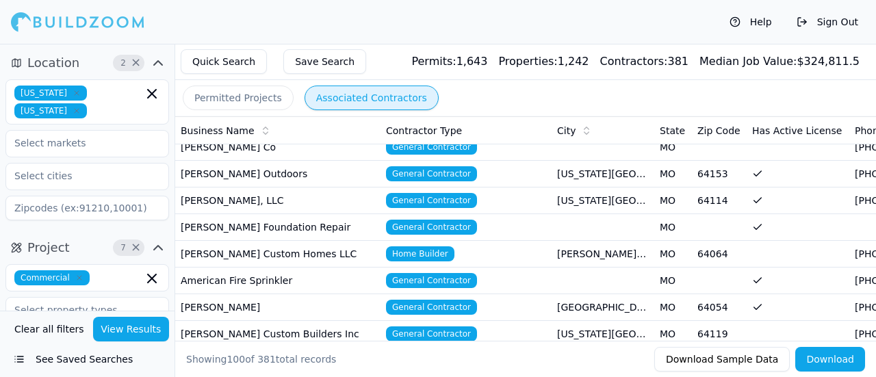
click at [300, 251] on td "[PERSON_NAME] Custom Homes LLC" at bounding box center [277, 254] width 205 height 27
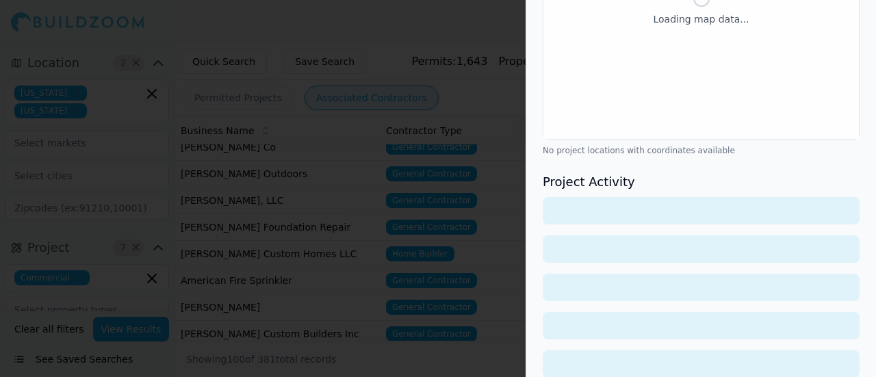
scroll to position [463, 0]
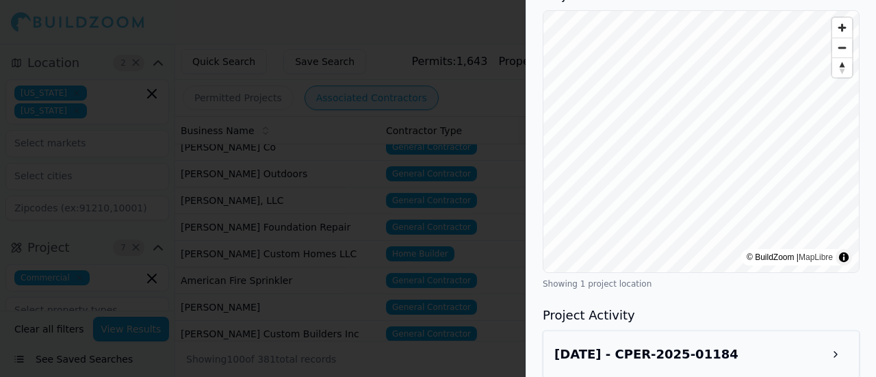
click at [633, 345] on h3 "[DATE] - CPER-2025-01184" at bounding box center [647, 354] width 184 height 19
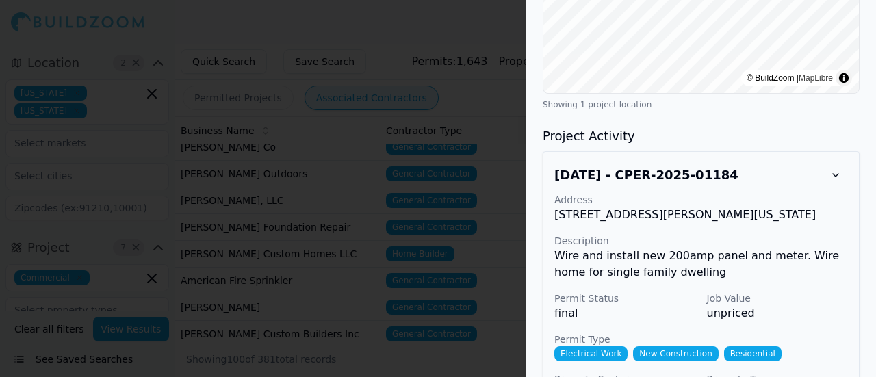
scroll to position [668, 0]
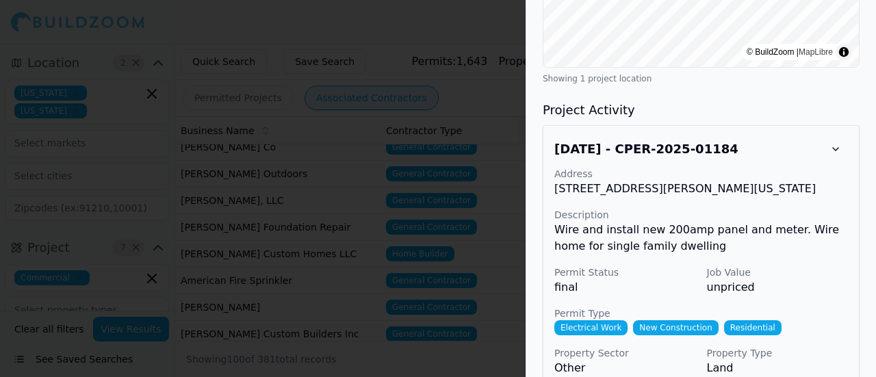
click at [374, 218] on div at bounding box center [438, 188] width 876 height 377
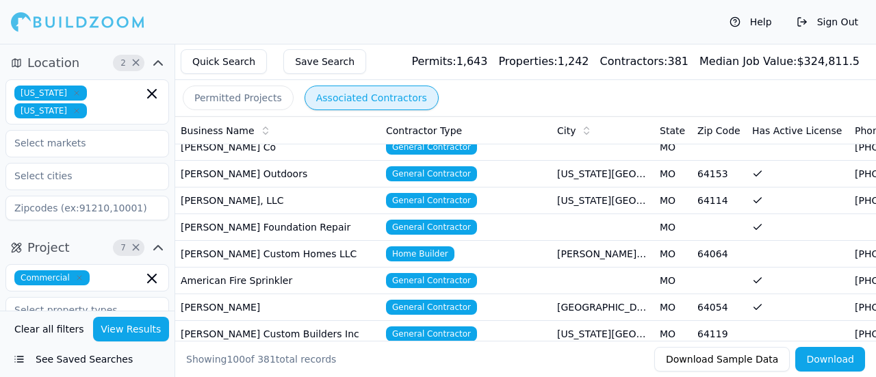
scroll to position [479, 0]
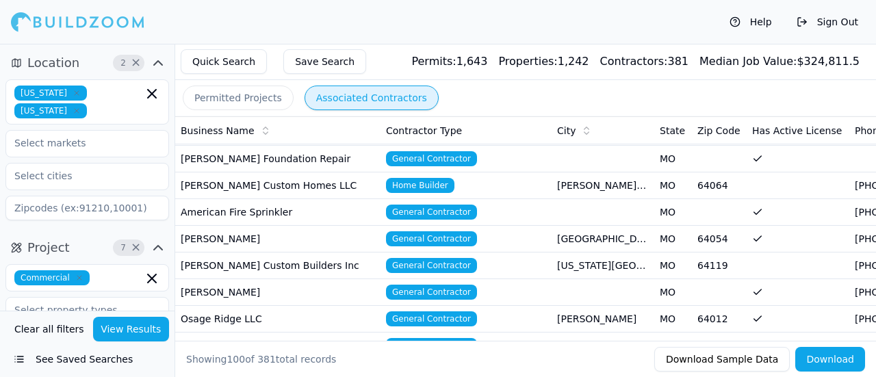
click at [263, 265] on td "[PERSON_NAME] Custom Builders Inc" at bounding box center [277, 266] width 205 height 27
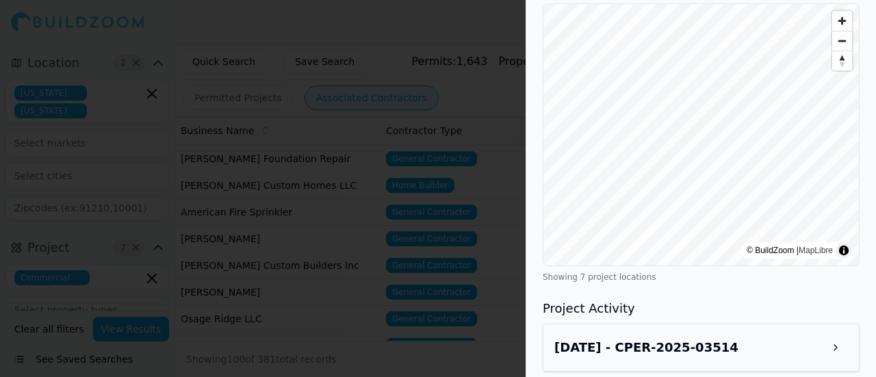
scroll to position [1027, 0]
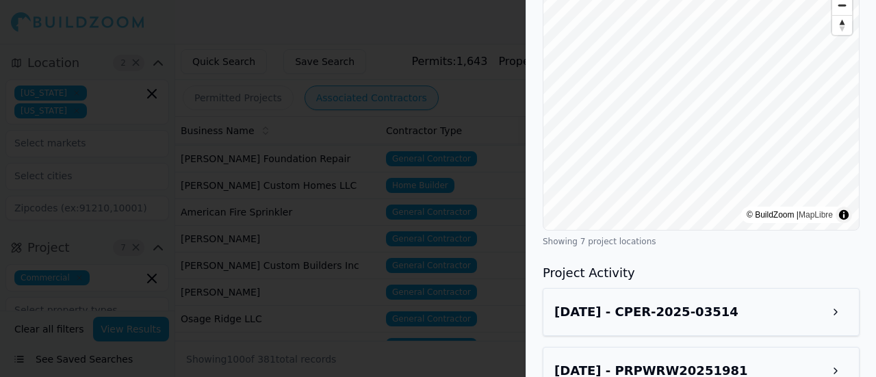
click at [589, 303] on h3 "[DATE] - CPER-2025-03514" at bounding box center [647, 312] width 184 height 19
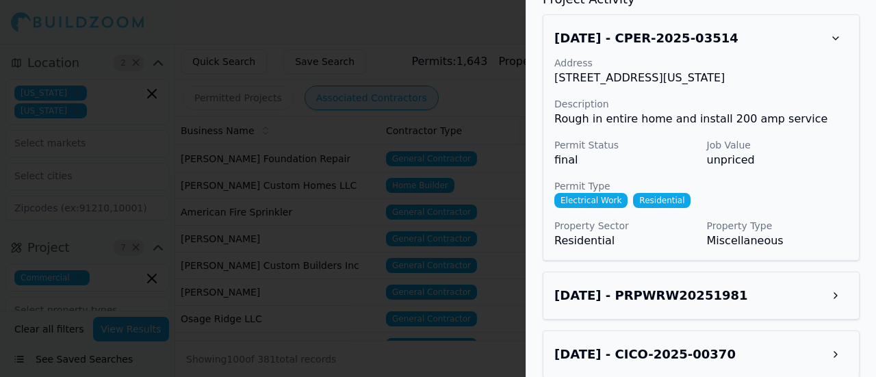
click at [593, 286] on h3 "[DATE] - PRPWRW20251981" at bounding box center [652, 295] width 194 height 19
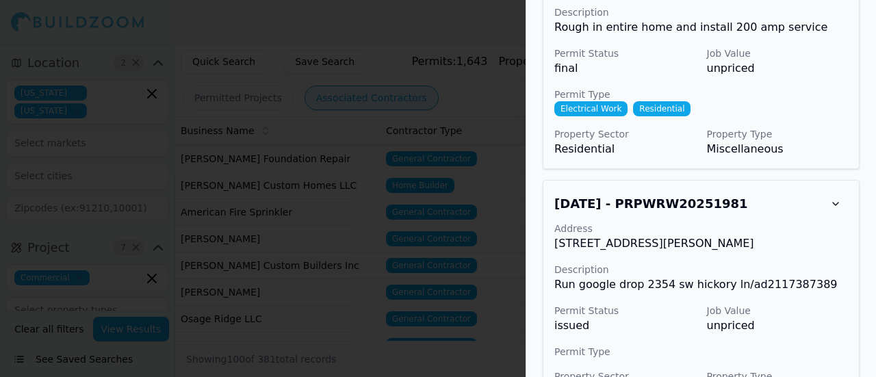
scroll to position [1506, 0]
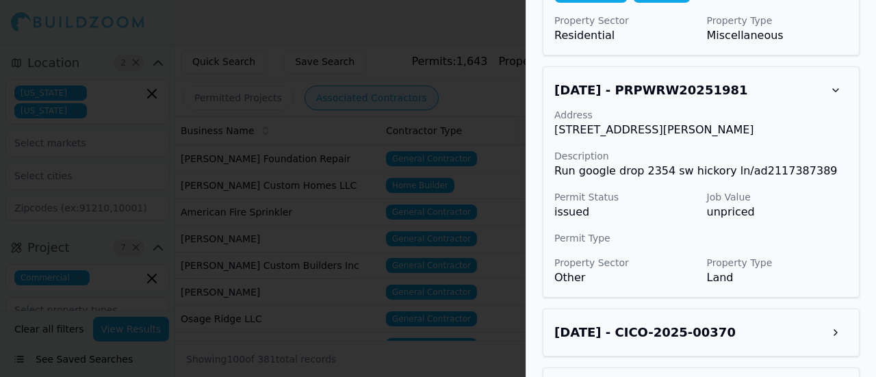
click at [590, 323] on h3 "[DATE] - CICO-2025-00370" at bounding box center [645, 332] width 181 height 19
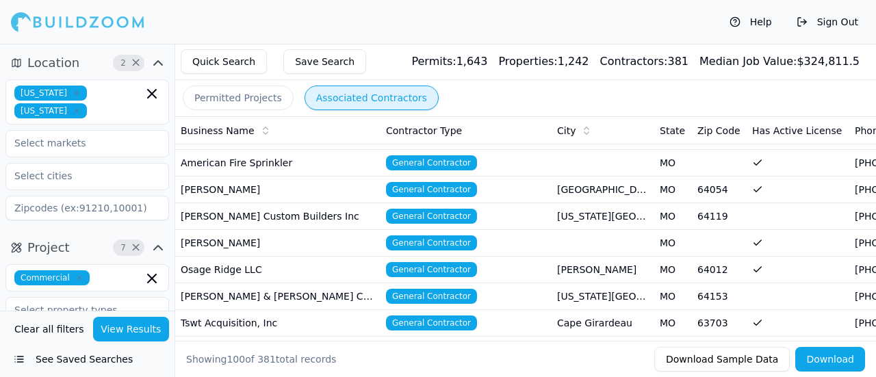
scroll to position [548, 0]
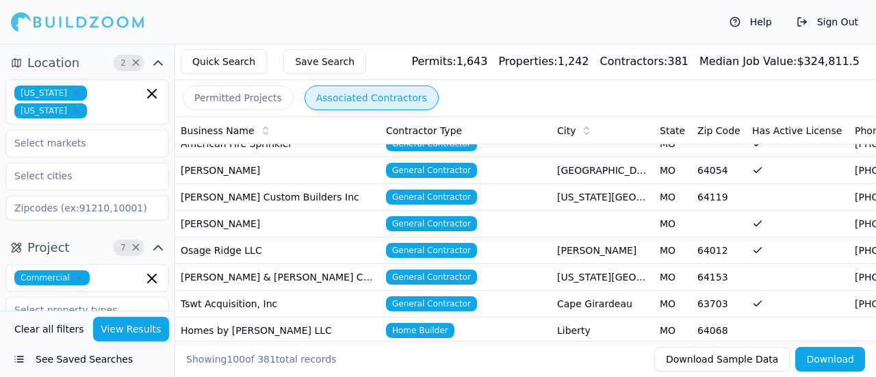
click at [266, 241] on td "Osage Ridge LLC" at bounding box center [277, 251] width 205 height 27
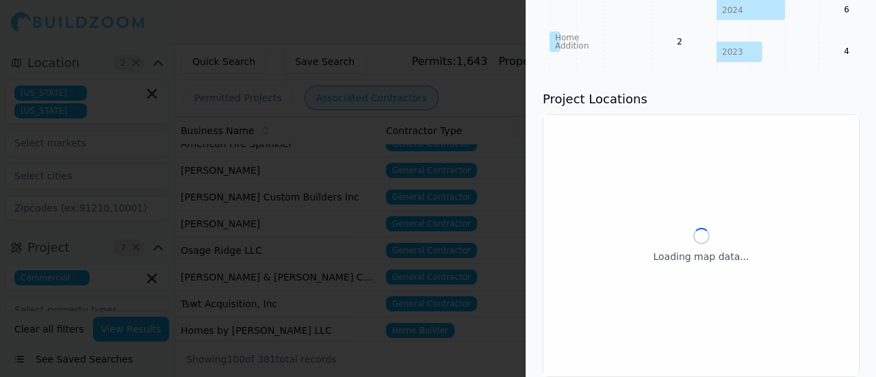
scroll to position [596, 0]
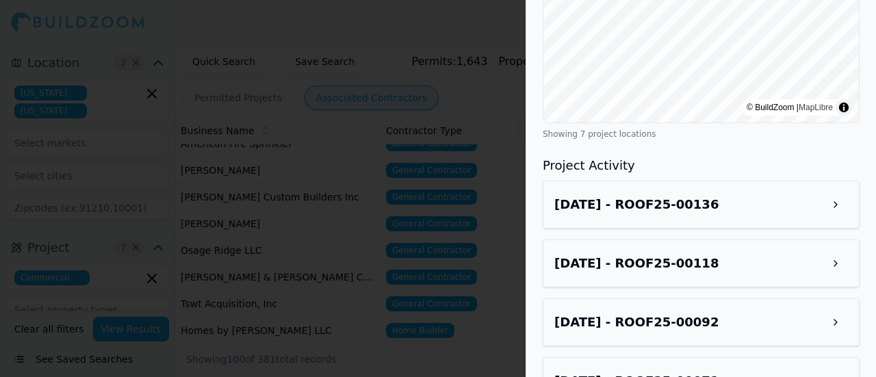
click at [642, 194] on div "[DATE] - ROOF25-00136" at bounding box center [702, 204] width 294 height 25
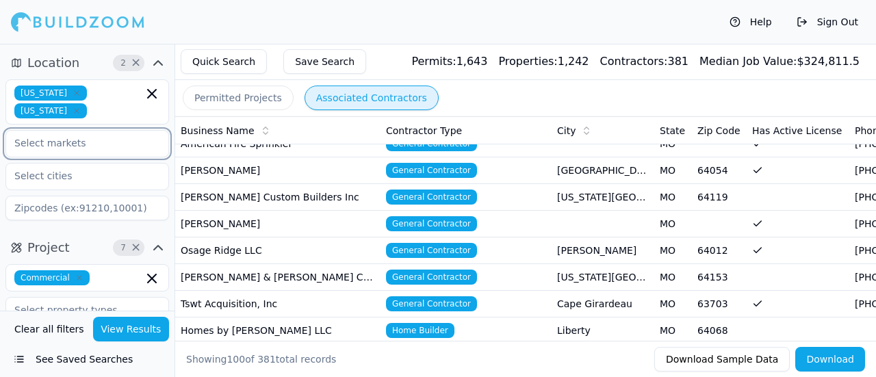
click at [99, 131] on input "text" at bounding box center [78, 143] width 145 height 25
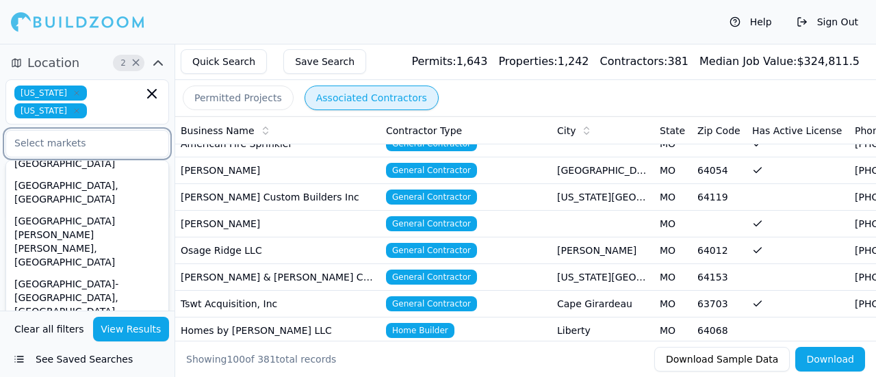
scroll to position [274, 0]
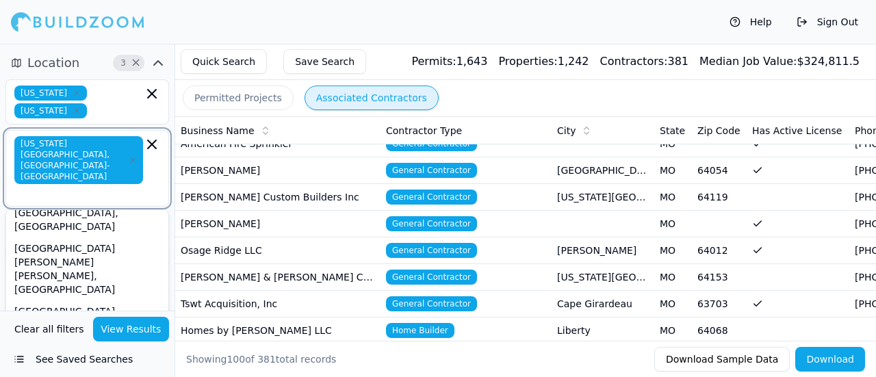
scroll to position [342, 0]
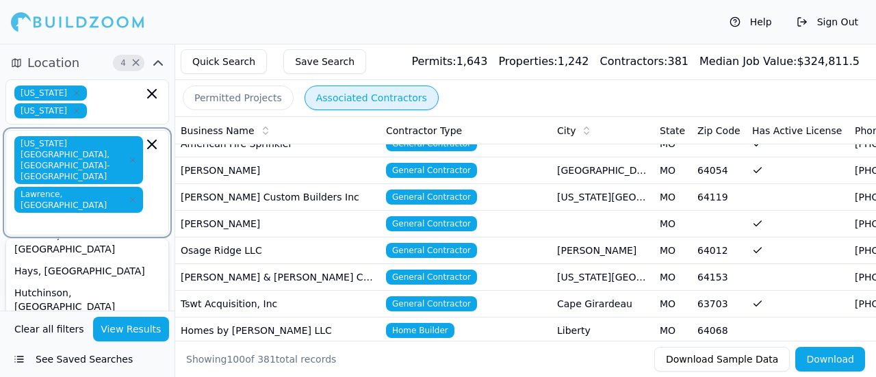
scroll to position [548, 0]
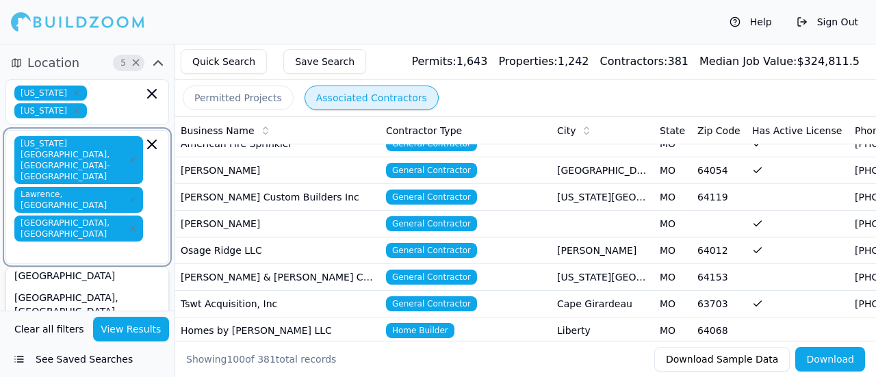
scroll to position [616, 0]
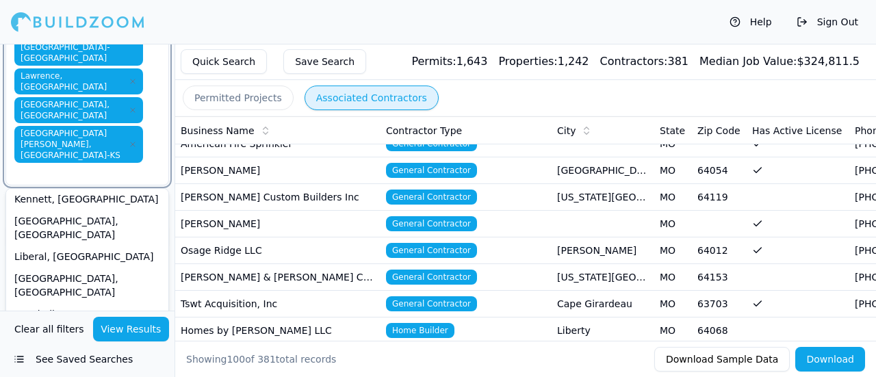
scroll to position [137, 0]
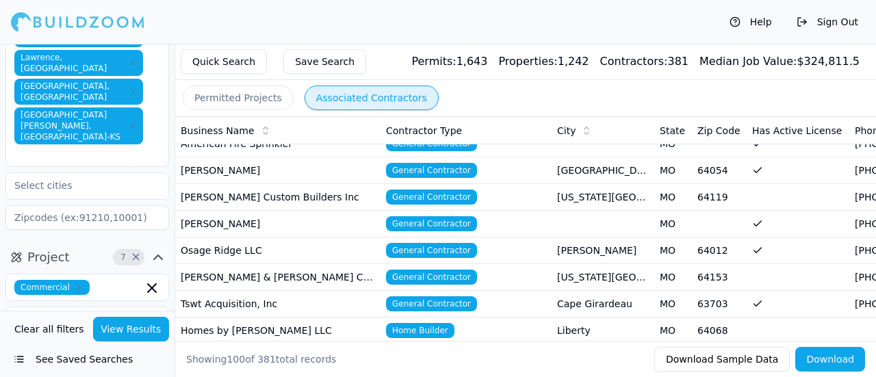
click at [77, 283] on icon "button" at bounding box center [79, 287] width 8 height 8
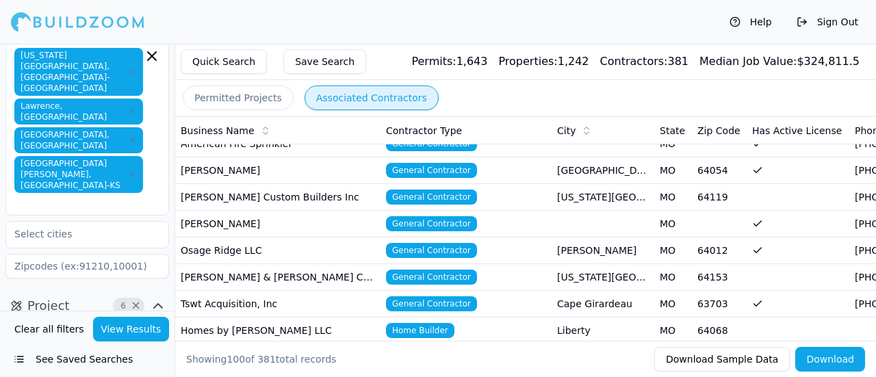
scroll to position [68, 0]
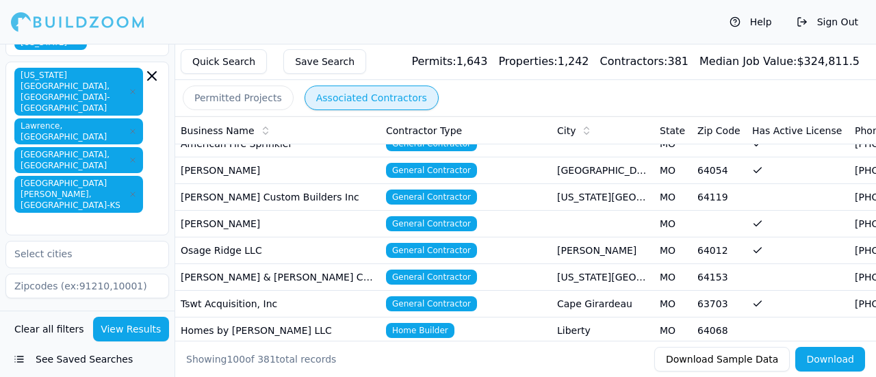
click at [9, 195] on div "Location 6 × [US_STATE] [US_STATE] [US_STATE][GEOGRAPHIC_DATA], [GEOGRAPHIC_DAT…" at bounding box center [87, 143] width 175 height 331
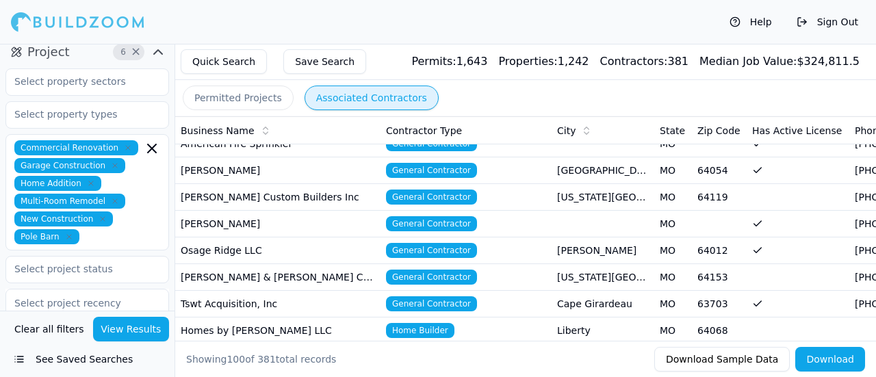
scroll to position [274, 0]
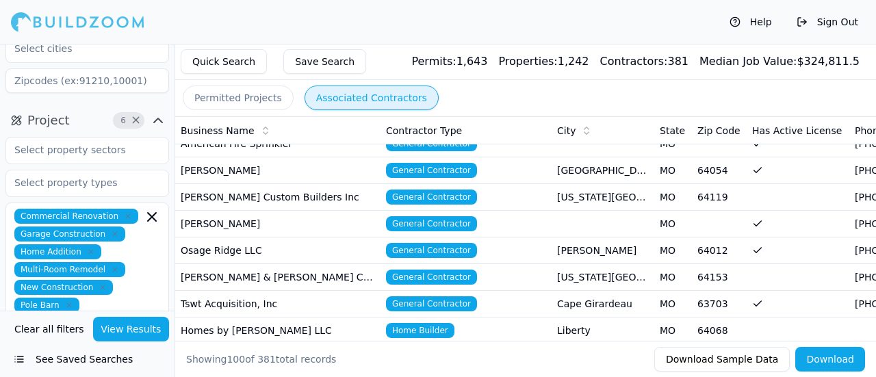
click at [126, 214] on icon "button" at bounding box center [128, 216] width 4 height 4
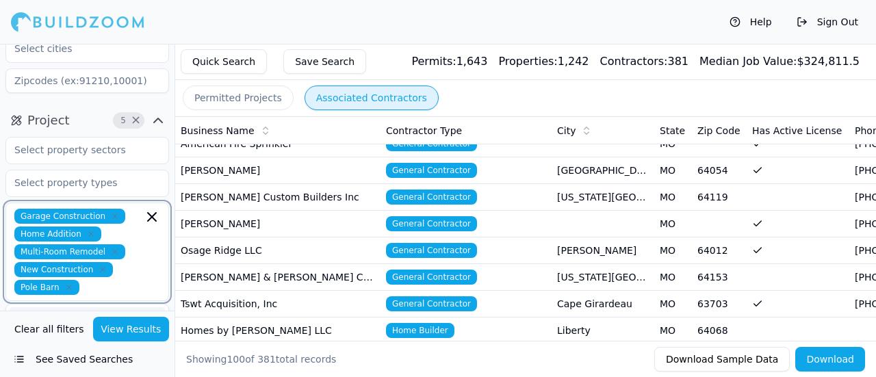
click at [111, 212] on icon "button" at bounding box center [115, 216] width 8 height 8
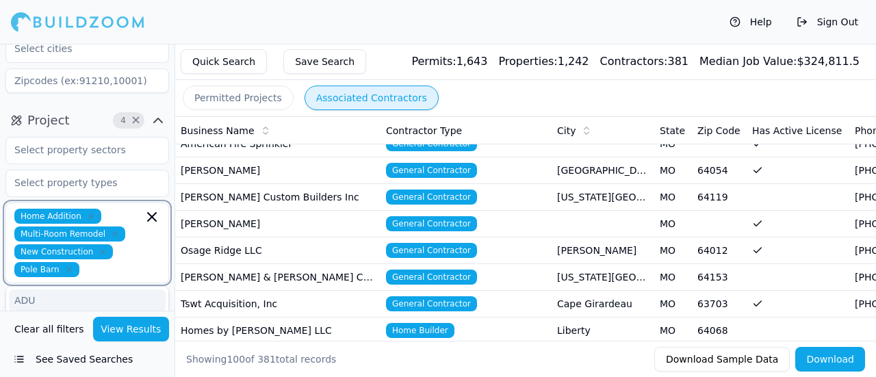
click at [88, 212] on icon "button" at bounding box center [91, 216] width 8 height 8
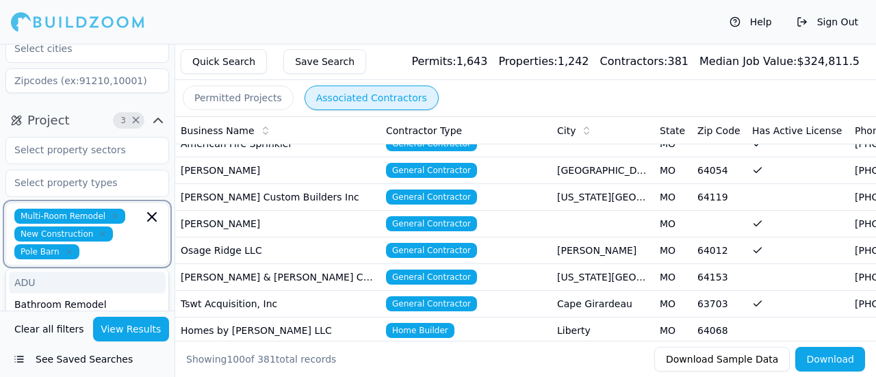
drag, startPoint x: 110, startPoint y: 99, endPoint x: 106, endPoint y: 109, distance: 10.2
click at [111, 212] on icon "button" at bounding box center [115, 216] width 8 height 8
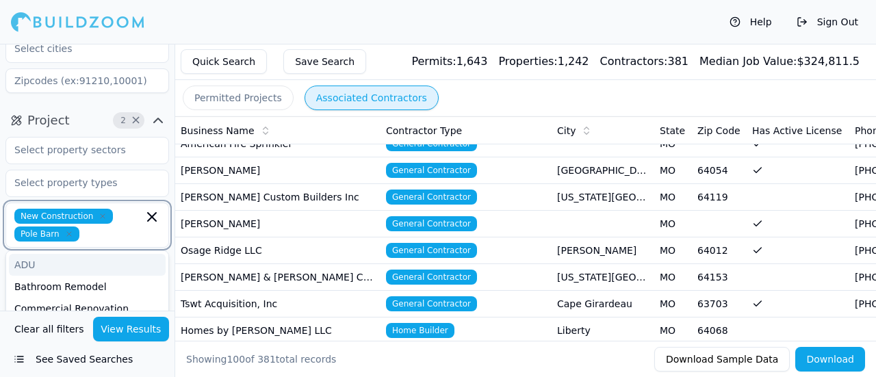
click at [99, 212] on icon "button" at bounding box center [103, 216] width 8 height 8
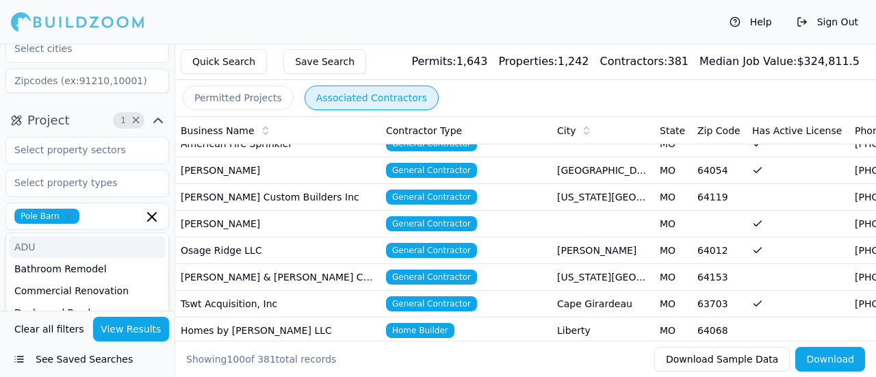
click at [3, 120] on div "Project 1 × Pole Barn ADU Bathroom Remodel Commercial Renovation Decks and Porc…" at bounding box center [87, 252] width 175 height 297
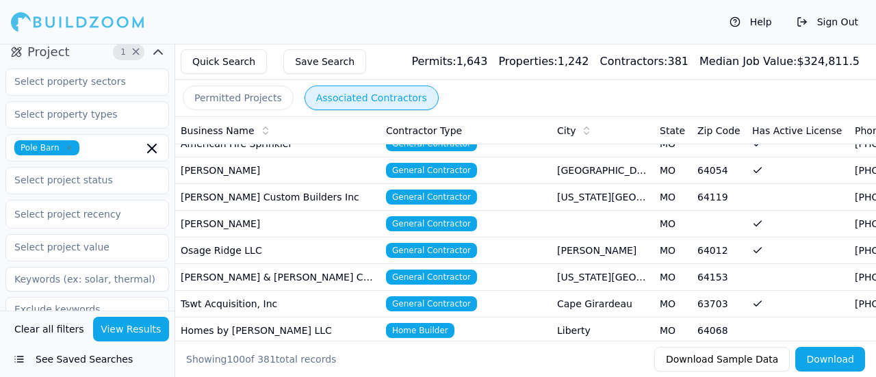
scroll to position [411, 0]
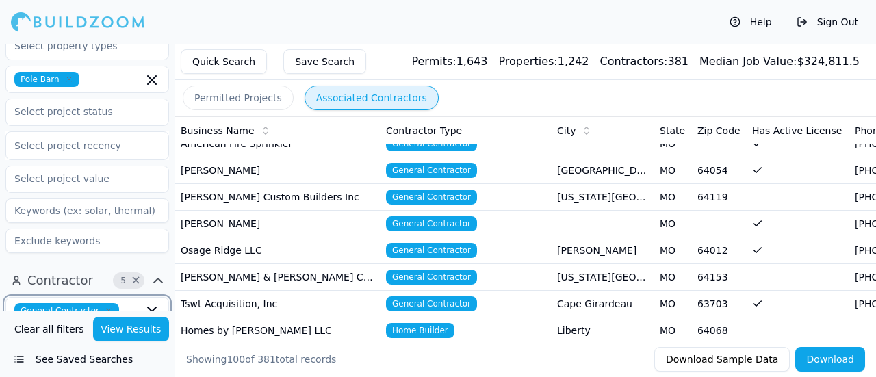
click at [152, 307] on icon "button" at bounding box center [152, 311] width 8 height 8
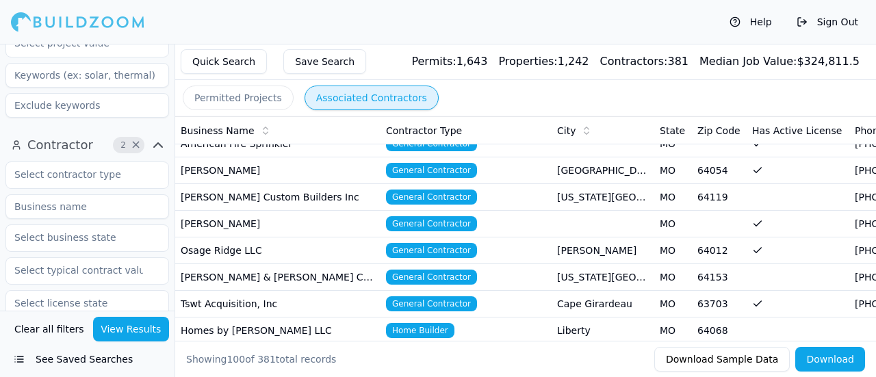
scroll to position [548, 0]
click at [133, 332] on button "View Results" at bounding box center [131, 329] width 77 height 25
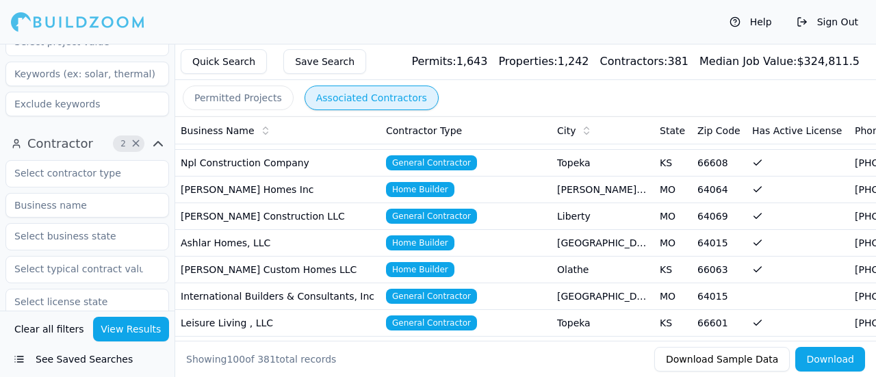
scroll to position [0, 0]
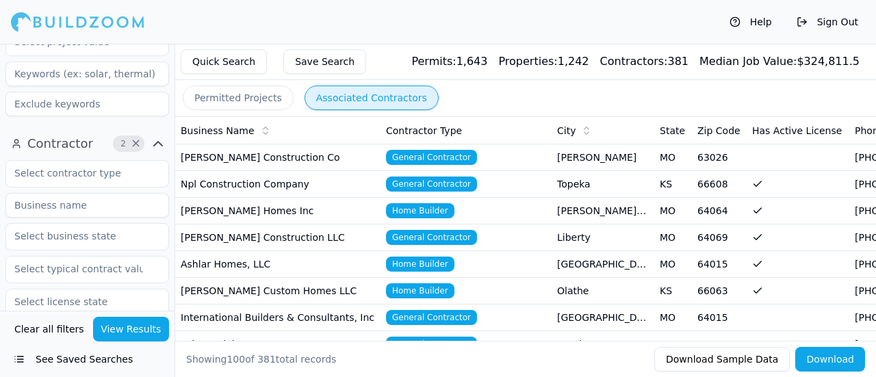
click at [256, 155] on td "[PERSON_NAME] Construction Co" at bounding box center [277, 157] width 205 height 27
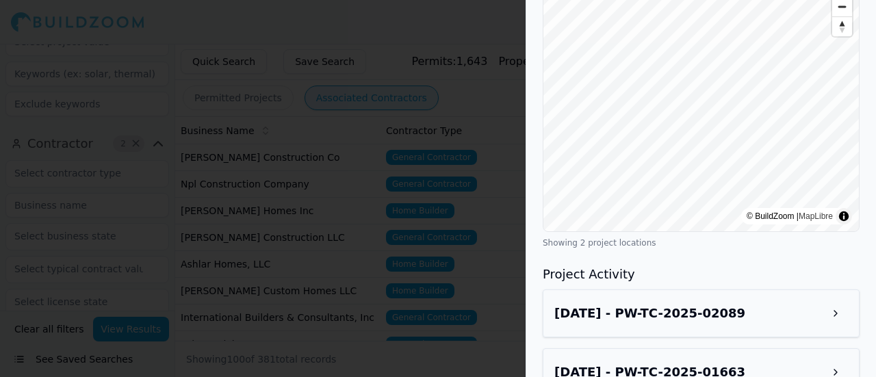
scroll to position [828, 0]
click at [656, 303] on h3 "[DATE] - PW-TC-2025-02089" at bounding box center [650, 312] width 191 height 19
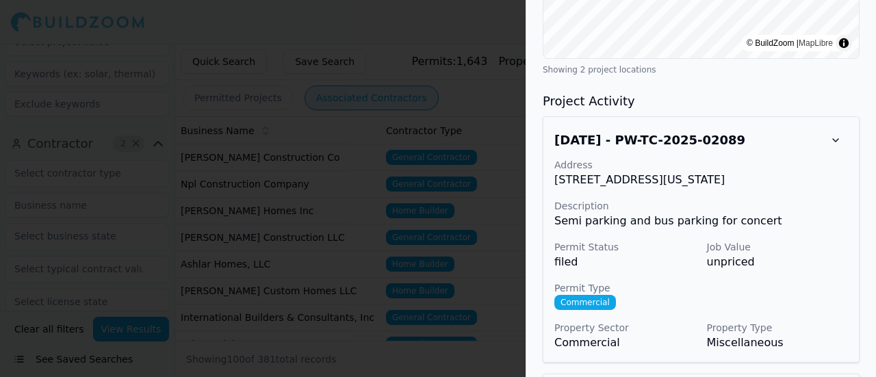
scroll to position [1026, 0]
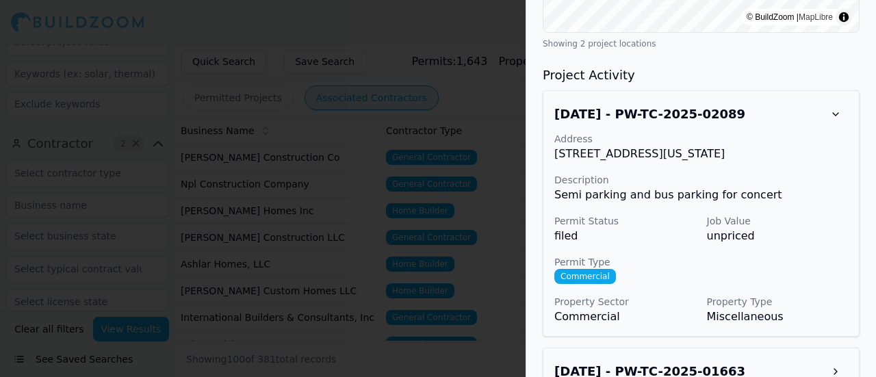
click at [638, 362] on h3 "[DATE] - PW-TC-2025-01663" at bounding box center [650, 371] width 191 height 19
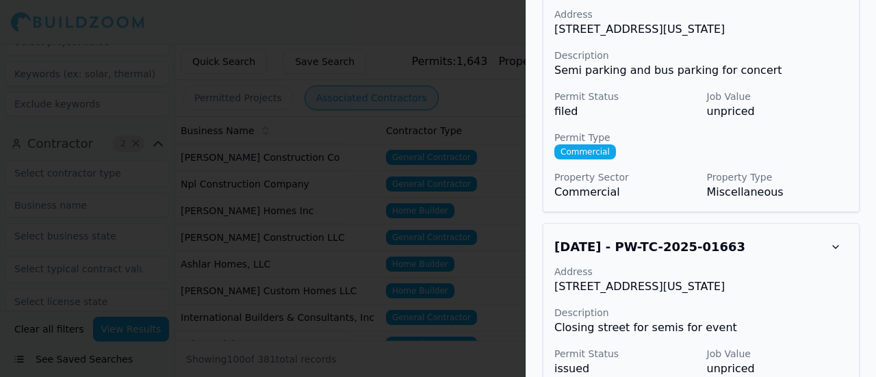
scroll to position [1224, 0]
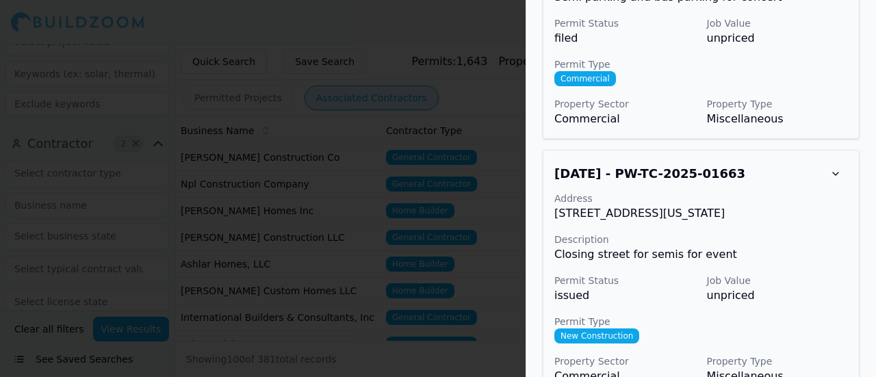
click at [216, 212] on div at bounding box center [438, 188] width 876 height 377
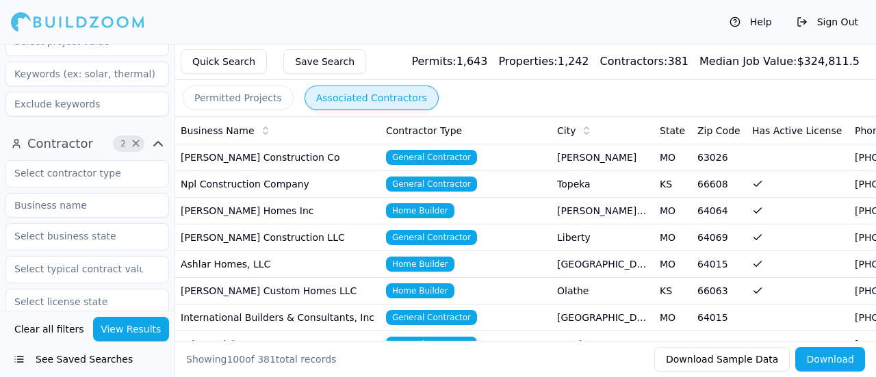
click at [226, 190] on td "Npl Construction Company" at bounding box center [277, 184] width 205 height 27
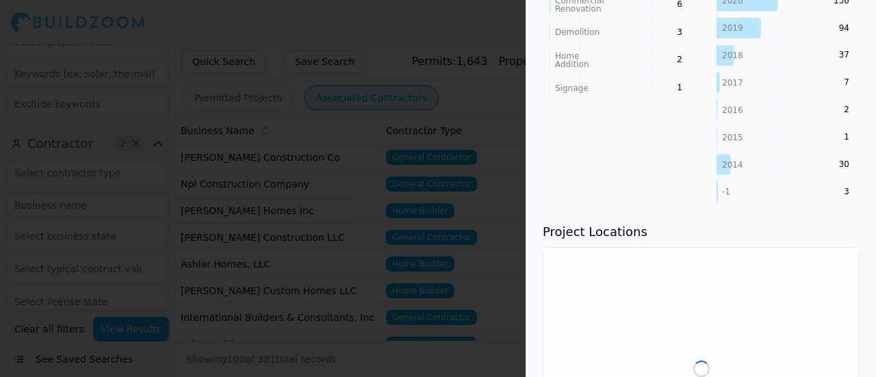
scroll to position [616, 0]
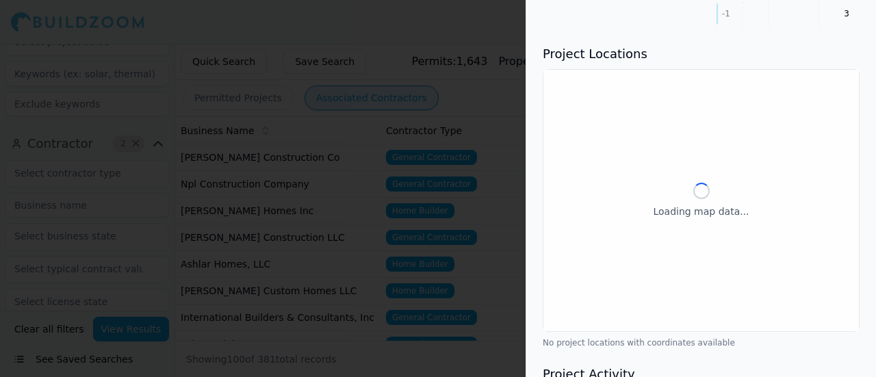
click at [341, 176] on div at bounding box center [438, 188] width 876 height 377
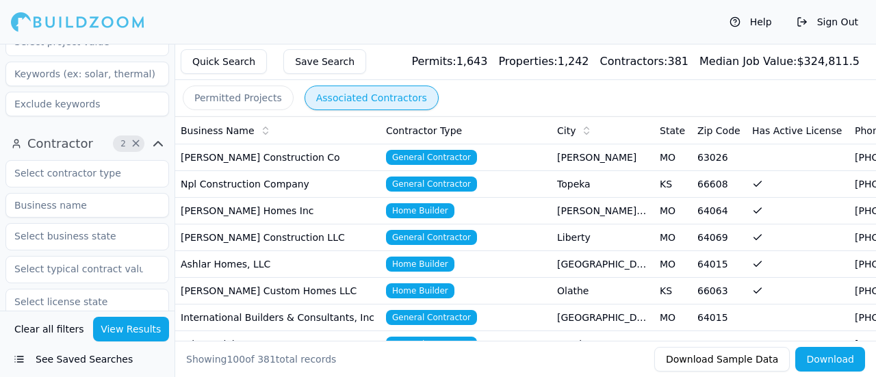
click at [239, 97] on button "Permitted Projects" at bounding box center [238, 98] width 111 height 25
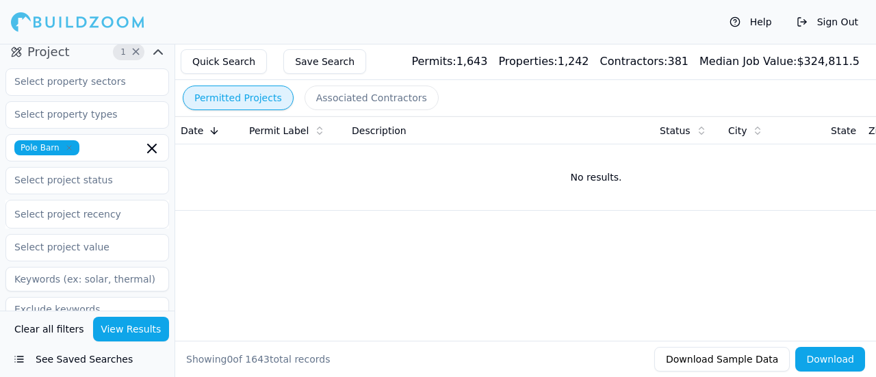
scroll to position [137, 0]
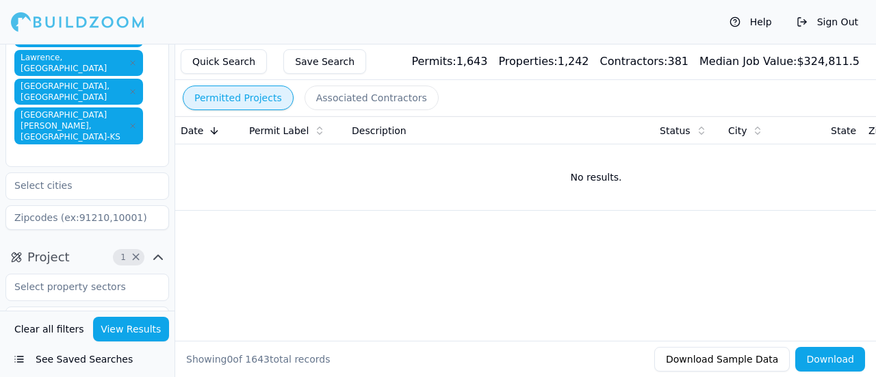
click at [90, 346] on input "text" at bounding box center [114, 353] width 58 height 15
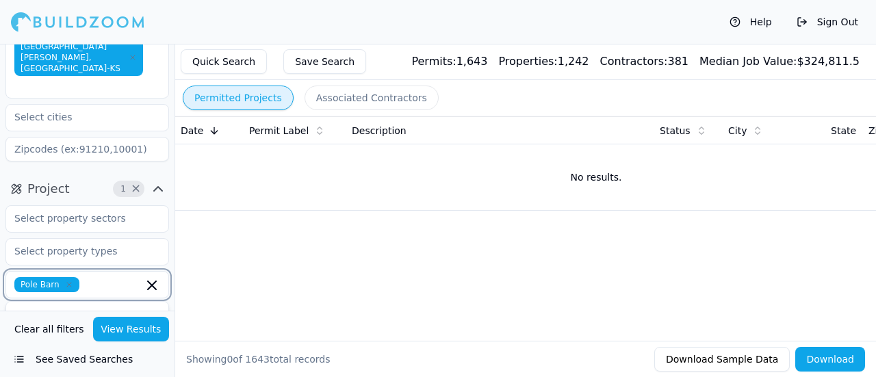
scroll to position [205, 0]
click at [126, 362] on div "Garage Construction" at bounding box center [87, 373] width 157 height 22
click at [99, 370] on div "Multi-Room Remodel" at bounding box center [87, 381] width 157 height 22
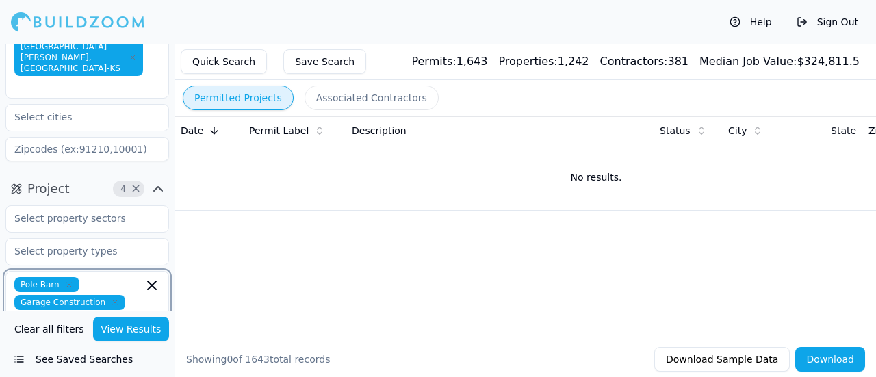
scroll to position [346, 0]
click at [65, 281] on icon "button" at bounding box center [69, 285] width 8 height 8
click at [111, 281] on icon "button" at bounding box center [115, 285] width 8 height 8
click at [89, 283] on icon "button" at bounding box center [91, 285] width 4 height 4
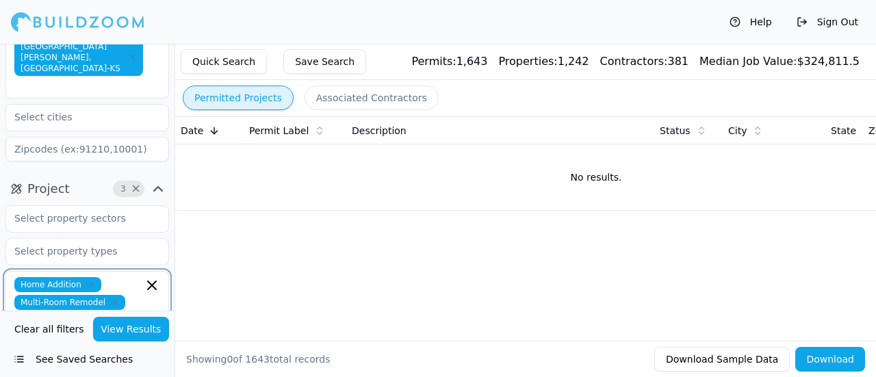
scroll to position [390, 0]
click at [111, 281] on icon "button" at bounding box center [115, 285] width 8 height 8
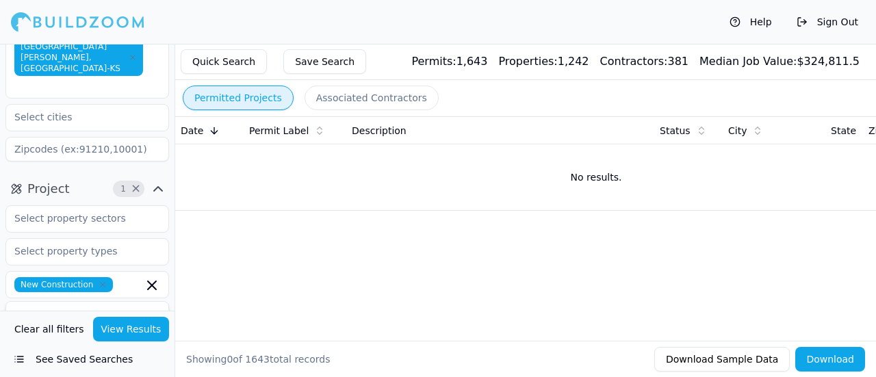
click at [3, 238] on div "Project 1 × New Construction ADU Bathroom Remodel Commercial Renovation Decks a…" at bounding box center [87, 321] width 175 height 297
click at [126, 332] on button "View Results" at bounding box center [131, 329] width 77 height 25
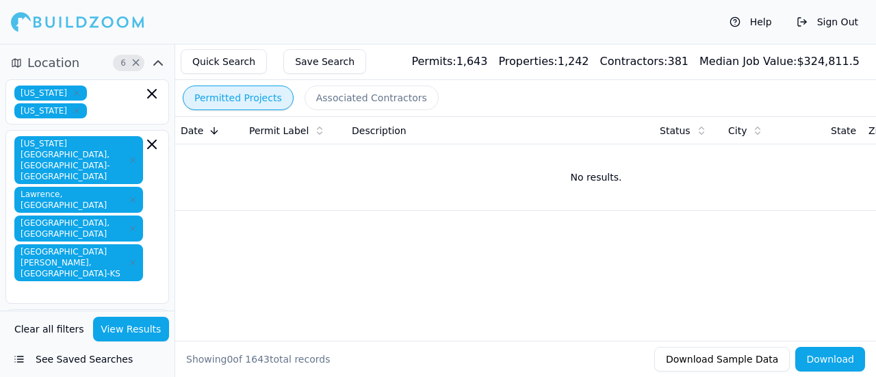
click at [75, 92] on icon "button" at bounding box center [77, 93] width 4 height 4
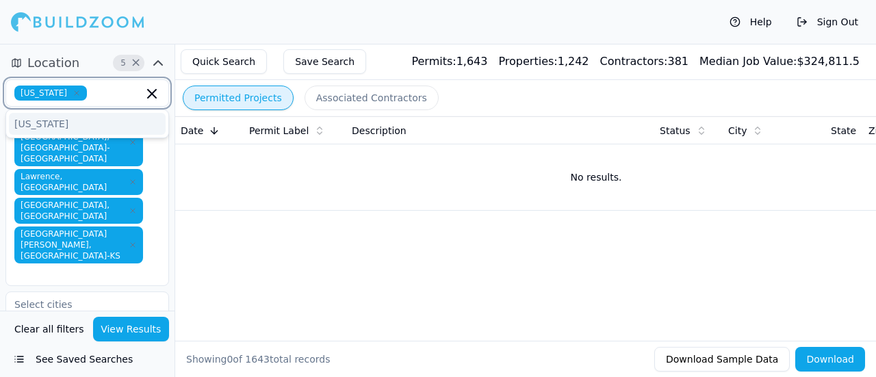
click at [73, 91] on icon "button" at bounding box center [77, 93] width 8 height 8
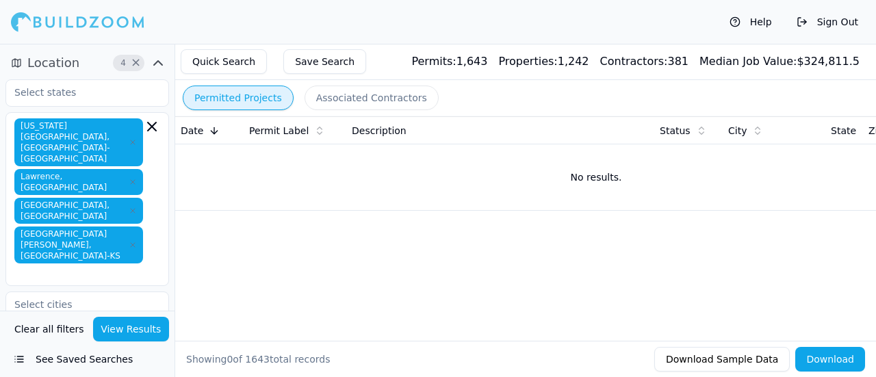
click at [0, 114] on div "Location 4 × [US_STATE][GEOGRAPHIC_DATA], [GEOGRAPHIC_DATA]-[GEOGRAPHIC_DATA] […" at bounding box center [87, 204] width 175 height 314
click at [131, 329] on button "View Results" at bounding box center [131, 329] width 77 height 25
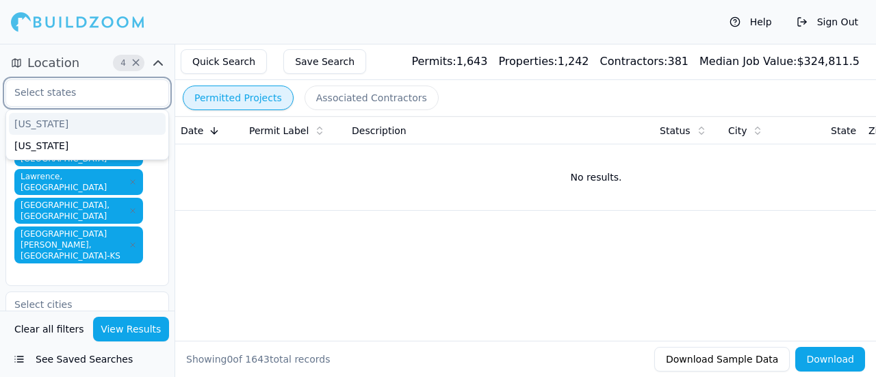
click at [62, 98] on input "text" at bounding box center [78, 92] width 145 height 25
click at [34, 127] on div "[US_STATE]" at bounding box center [87, 124] width 157 height 22
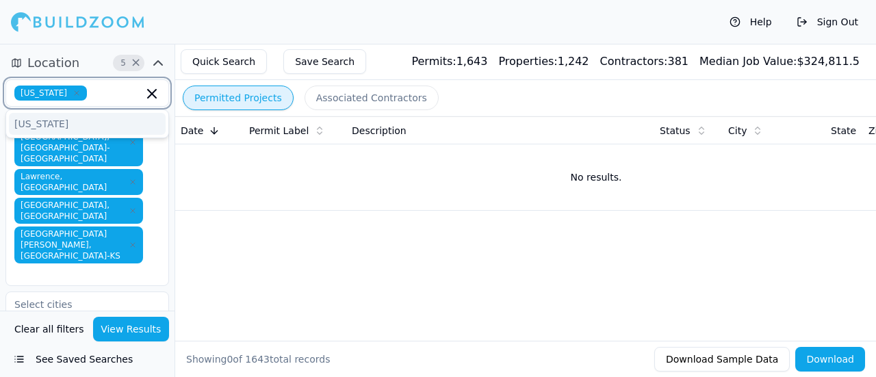
click at [53, 123] on div "[US_STATE]" at bounding box center [87, 124] width 157 height 22
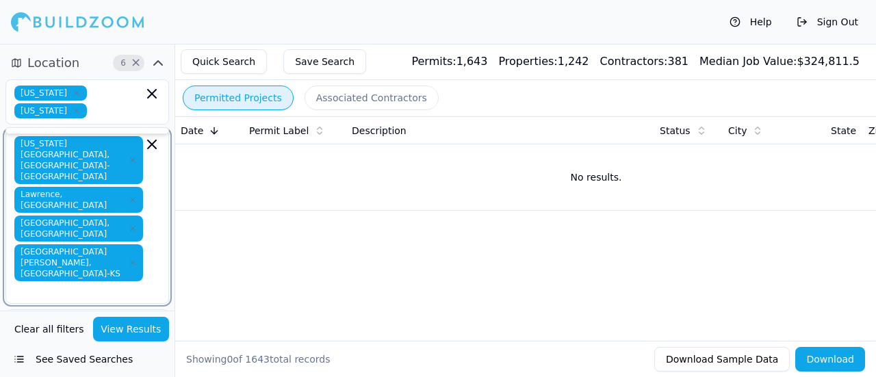
click at [151, 136] on icon "button" at bounding box center [152, 144] width 16 height 16
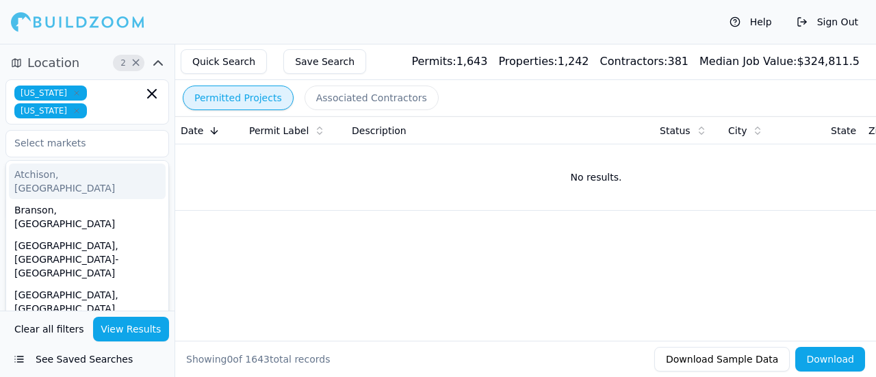
click at [1, 142] on div "Location 2 × [US_STATE] [US_STATE] [GEOGRAPHIC_DATA], [GEOGRAPHIC_DATA] [GEOGRA…" at bounding box center [87, 139] width 175 height 185
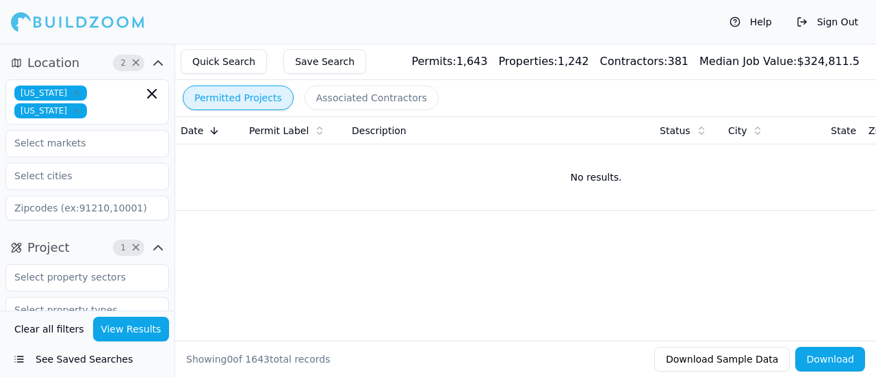
click at [131, 325] on button "View Results" at bounding box center [131, 329] width 77 height 25
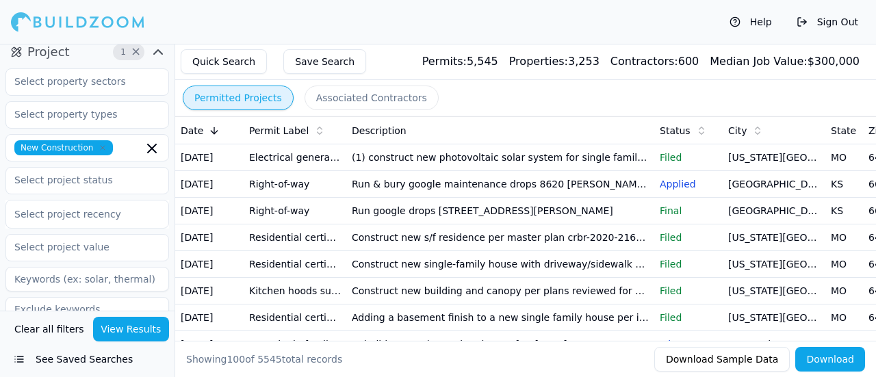
scroll to position [205, 0]
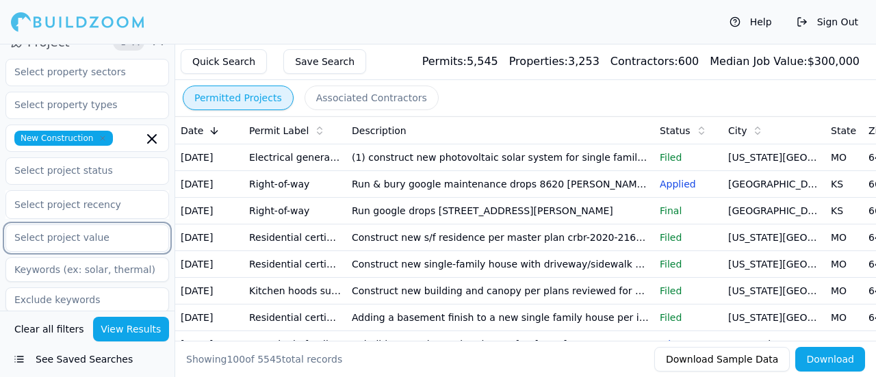
click at [94, 225] on input "text" at bounding box center [78, 237] width 145 height 25
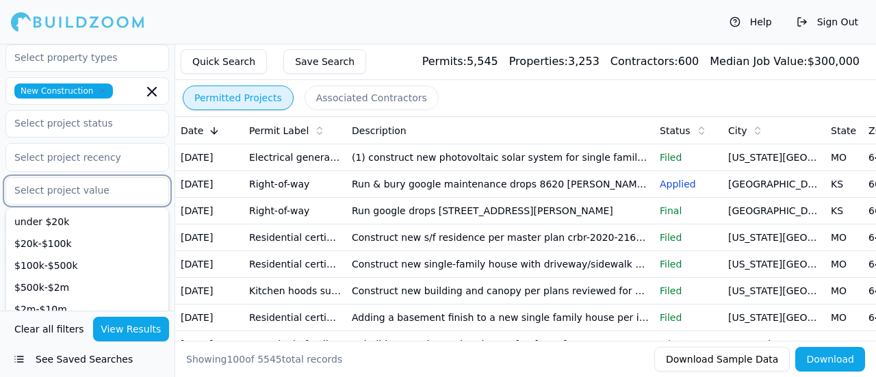
scroll to position [274, 0]
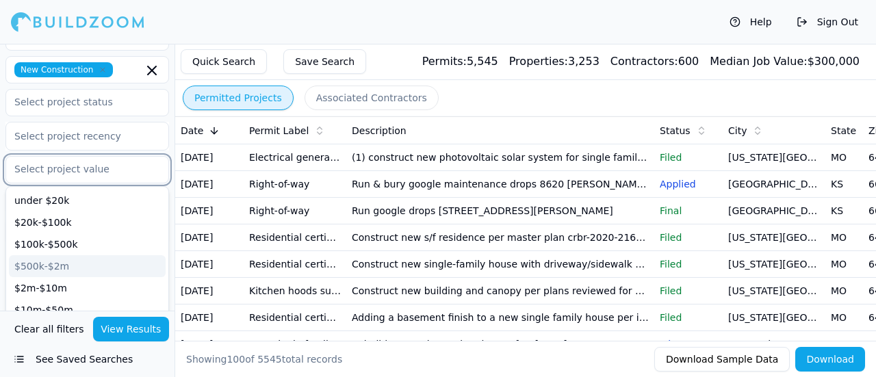
click at [58, 255] on div "$500k-$2m" at bounding box center [87, 266] width 157 height 22
click at [47, 255] on div "$2m-$10m" at bounding box center [87, 266] width 157 height 22
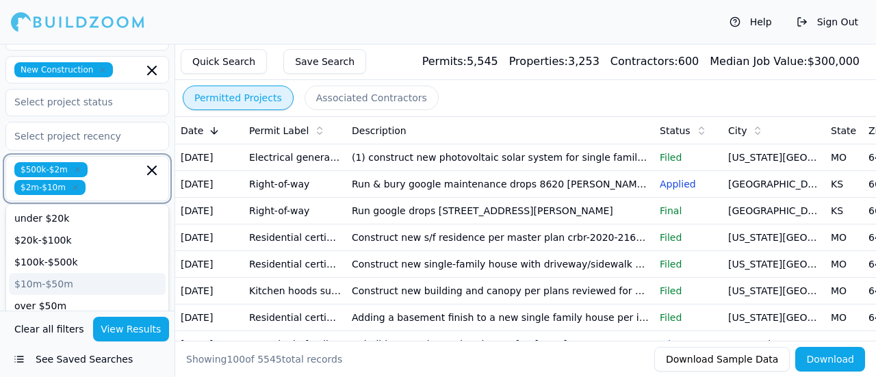
click at [55, 273] on div "$10m-$50m" at bounding box center [87, 284] width 157 height 22
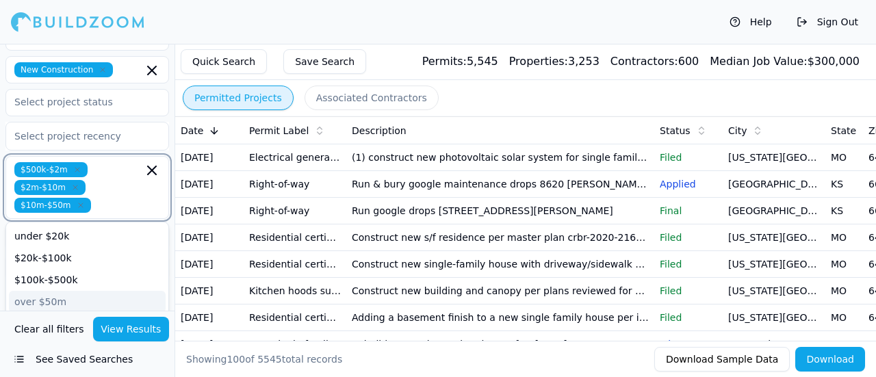
click at [65, 291] on div "over $50m" at bounding box center [87, 302] width 157 height 22
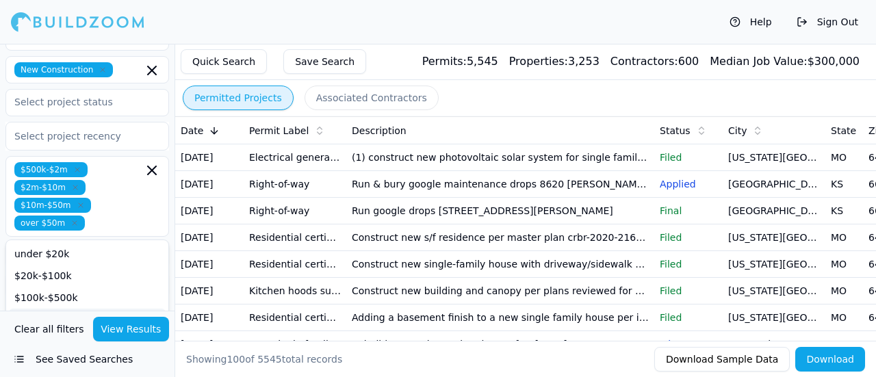
click at [120, 328] on button "View Results" at bounding box center [131, 329] width 77 height 25
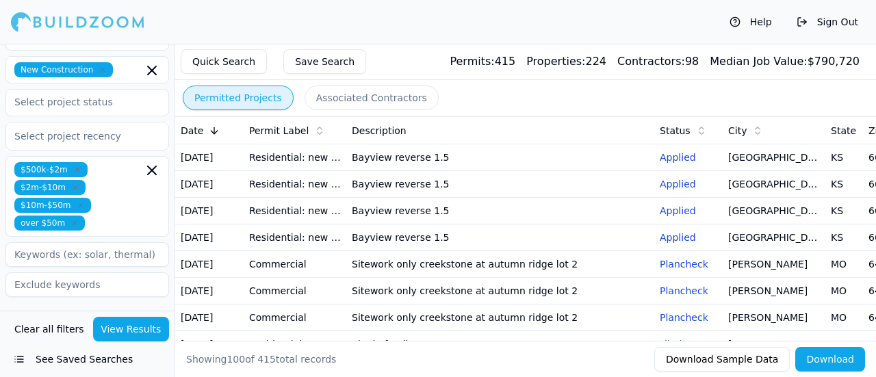
click at [426, 62] on div "Quick Search Save Search Permits: 415 Properties: 224 Contractors: 98 Median Jo…" at bounding box center [525, 62] width 701 height 36
click at [344, 166] on td "Residential: new single family" at bounding box center [295, 157] width 103 height 27
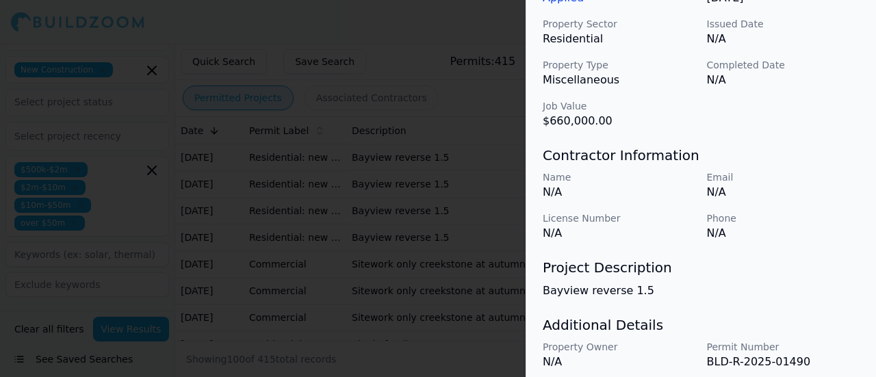
scroll to position [529, 0]
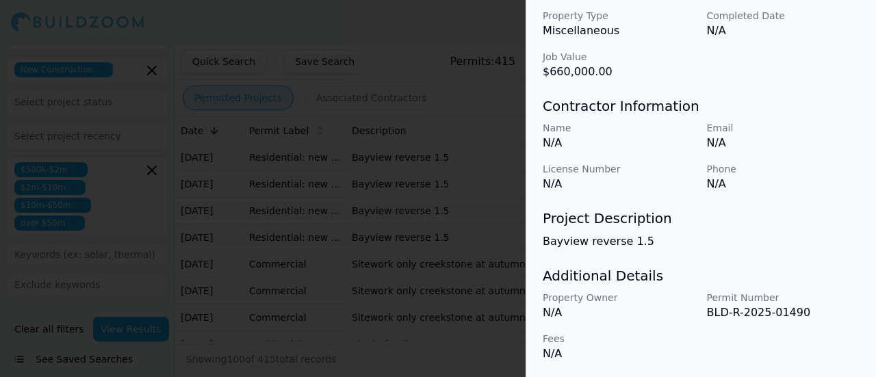
click at [449, 209] on div at bounding box center [438, 188] width 876 height 377
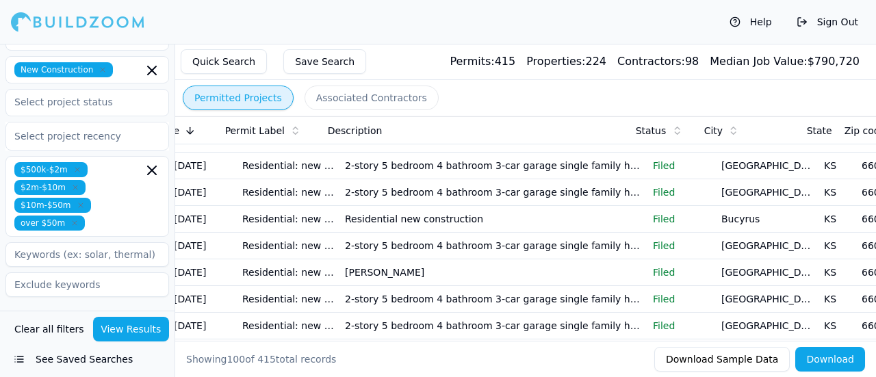
scroll to position [0, 0]
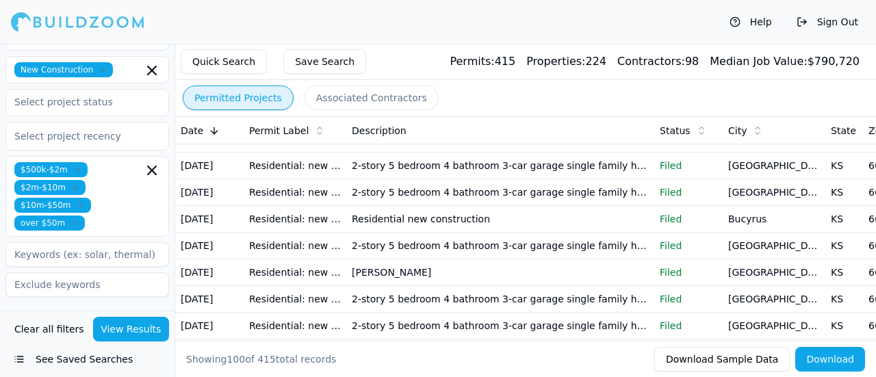
click at [329, 179] on td "Residential: new single family" at bounding box center [295, 166] width 103 height 27
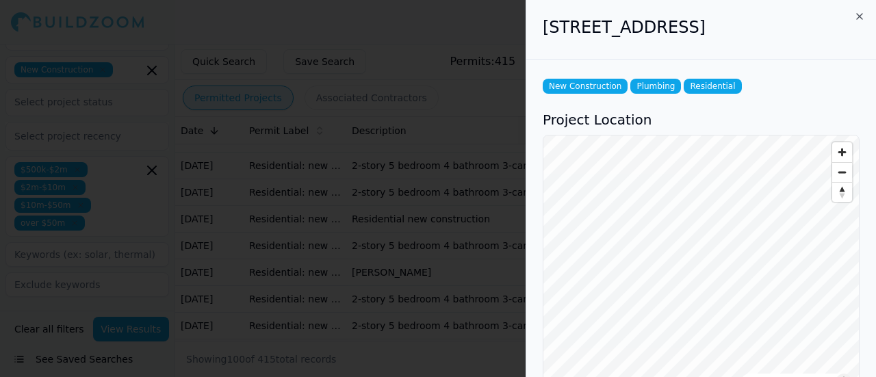
click at [567, 25] on h2 "[STREET_ADDRESS]" at bounding box center [701, 27] width 317 height 22
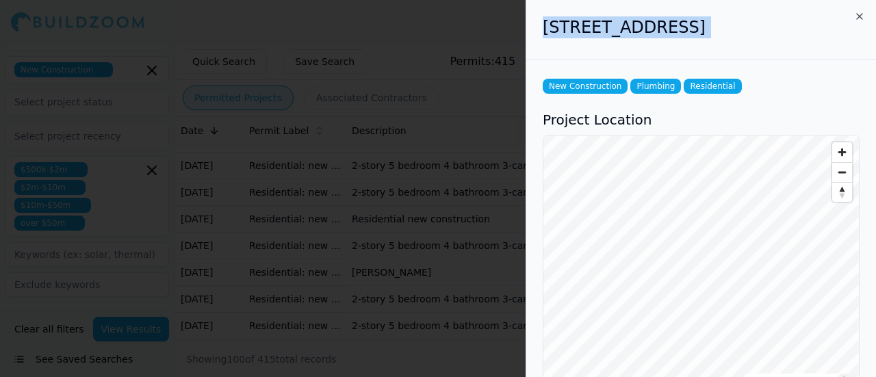
click at [567, 25] on h2 "[STREET_ADDRESS]" at bounding box center [701, 27] width 317 height 22
copy div "[STREET_ADDRESS]"
click at [250, 238] on div at bounding box center [438, 188] width 876 height 377
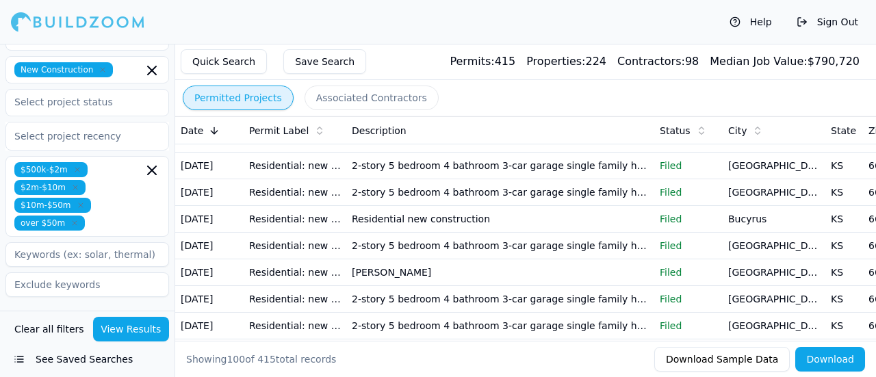
scroll to position [274, 0]
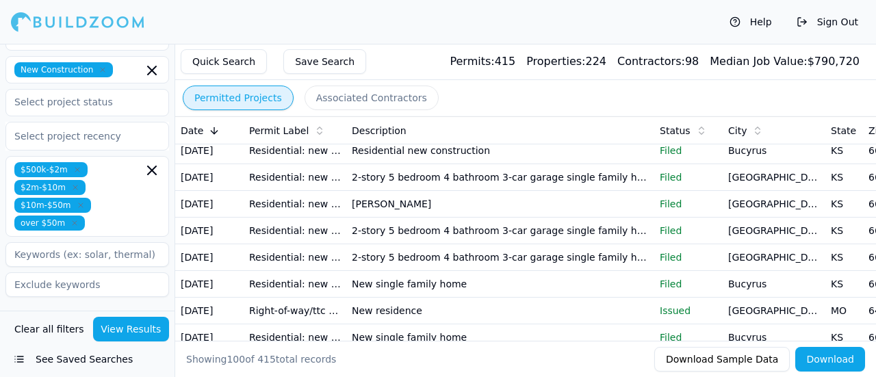
click at [292, 164] on td "Residential: new single family" at bounding box center [295, 151] width 103 height 27
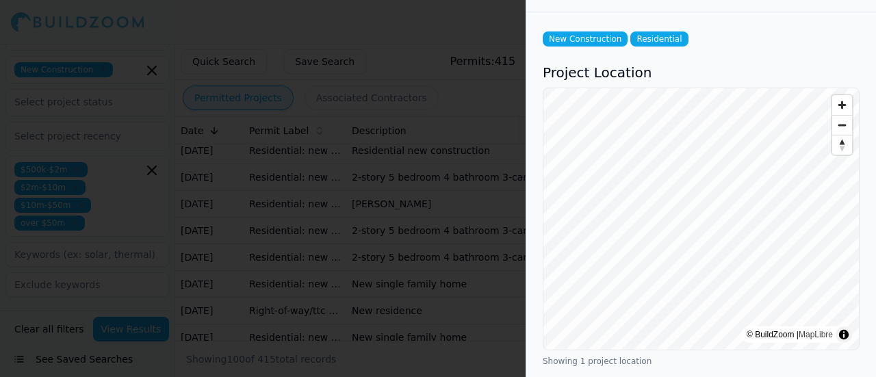
scroll to position [0, 0]
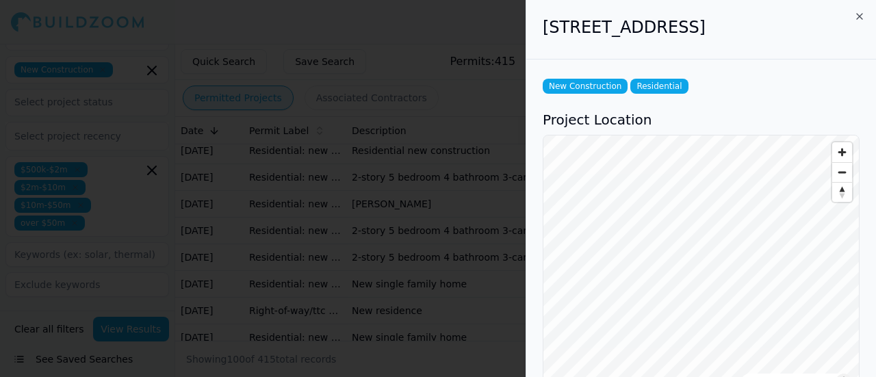
click at [562, 31] on h2 "[STREET_ADDRESS]" at bounding box center [701, 27] width 317 height 22
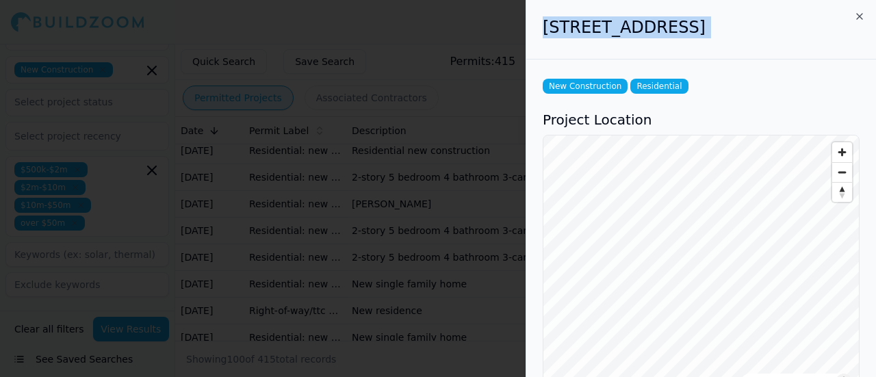
click at [562, 31] on h2 "[STREET_ADDRESS]" at bounding box center [701, 27] width 317 height 22
copy div "[STREET_ADDRESS]"
click at [640, 25] on h2 "[STREET_ADDRESS]" at bounding box center [701, 27] width 317 height 22
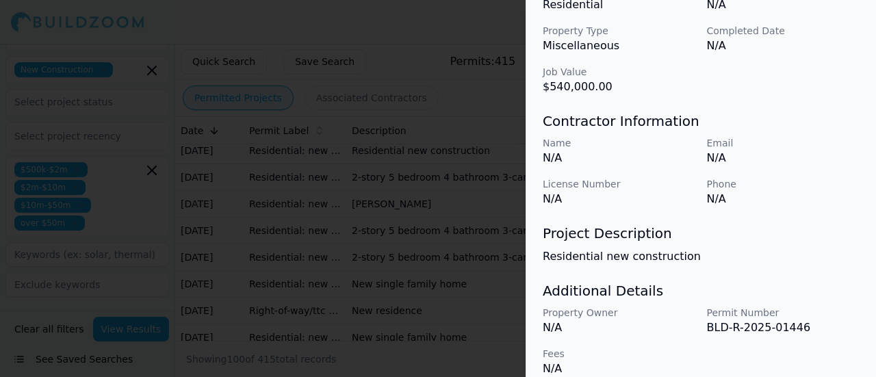
scroll to position [529, 0]
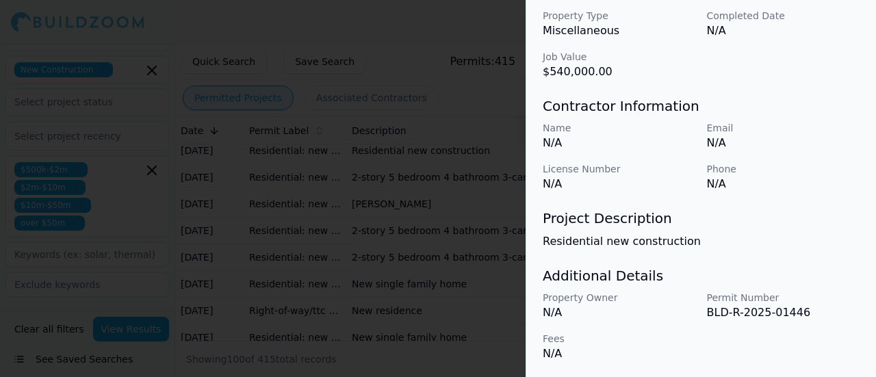
click at [748, 312] on p "BLD-R-2025-01446" at bounding box center [783, 313] width 153 height 16
